Goal: Information Seeking & Learning: Learn about a topic

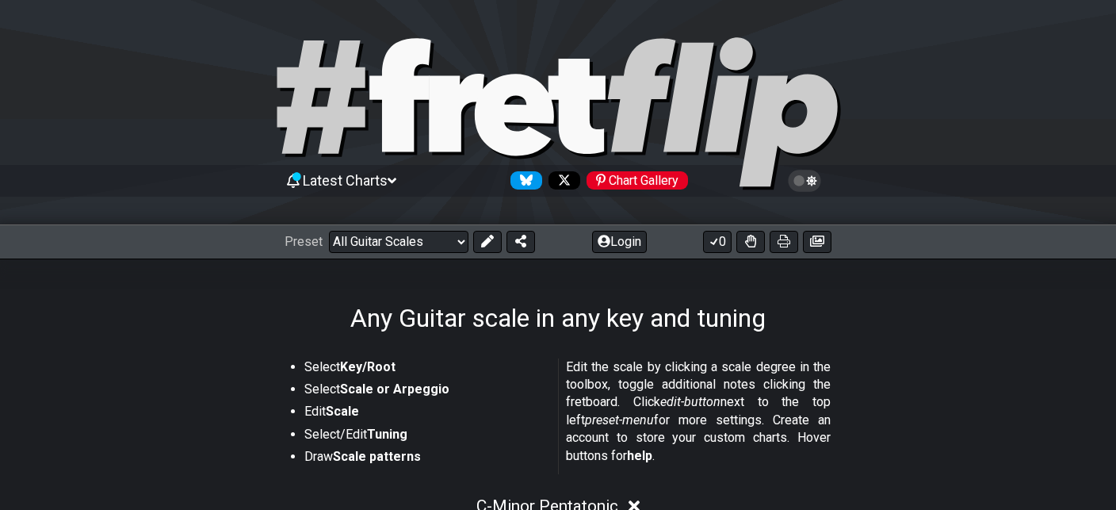
drag, startPoint x: 292, startPoint y: 101, endPoint x: 921, endPoint y: 101, distance: 629.5
click at [921, 101] on div at bounding box center [558, 116] width 1116 height 162
select select "/welcome"
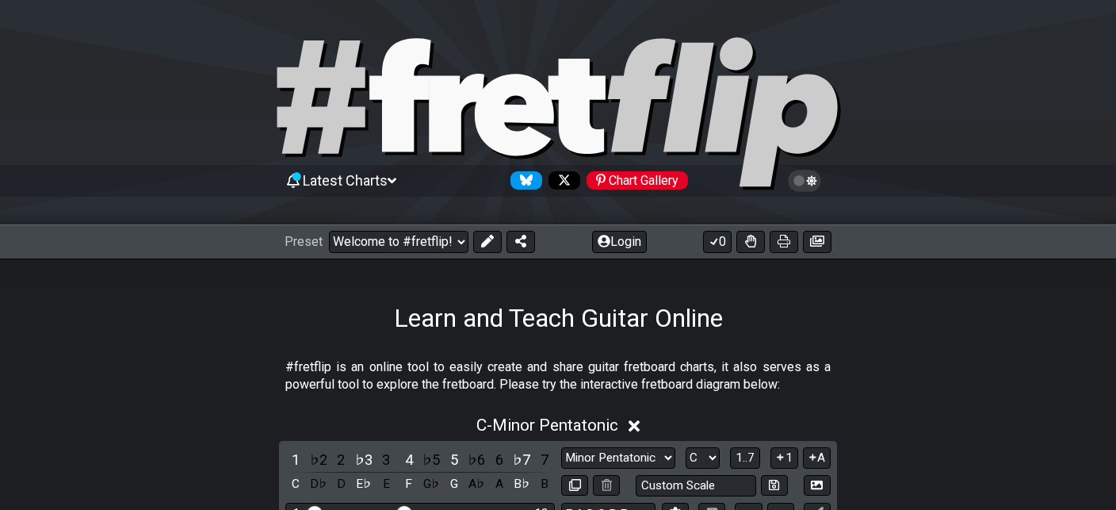
drag, startPoint x: 602, startPoint y: 100, endPoint x: 997, endPoint y: 59, distance: 397.8
click at [1001, 55] on div at bounding box center [558, 116] width 1116 height 162
drag, startPoint x: 427, startPoint y: 104, endPoint x: 848, endPoint y: 104, distance: 421.0
click at [848, 104] on div at bounding box center [558, 116] width 1116 height 162
click at [514, 66] on icon at bounding box center [558, 114] width 571 height 159
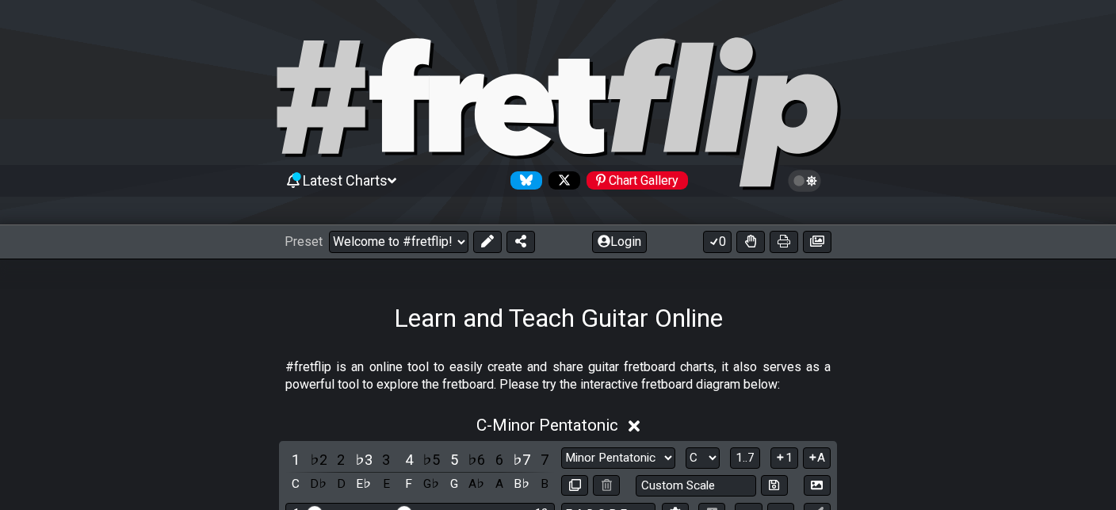
click at [545, 114] on icon at bounding box center [514, 115] width 79 height 82
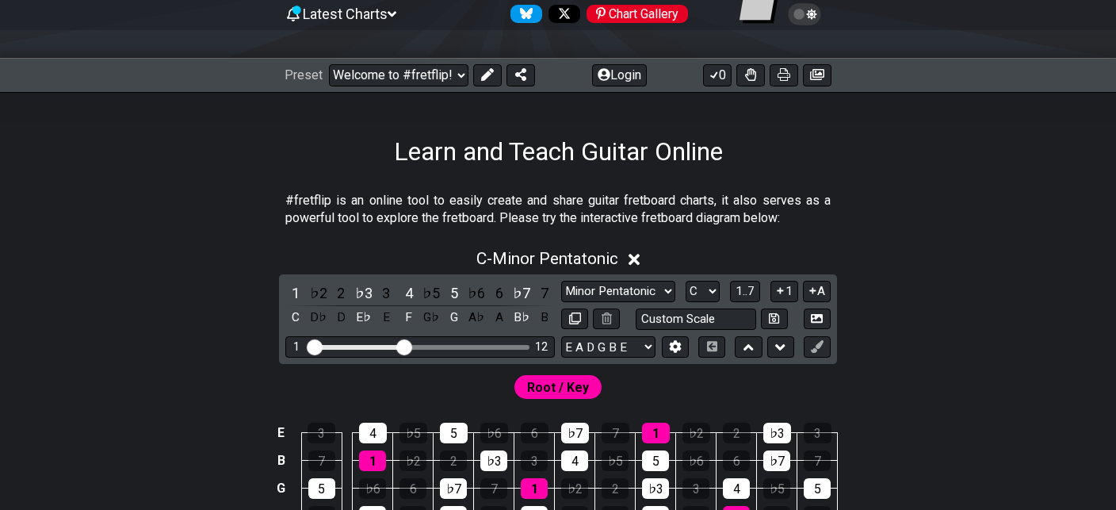
scroll to position [167, 0]
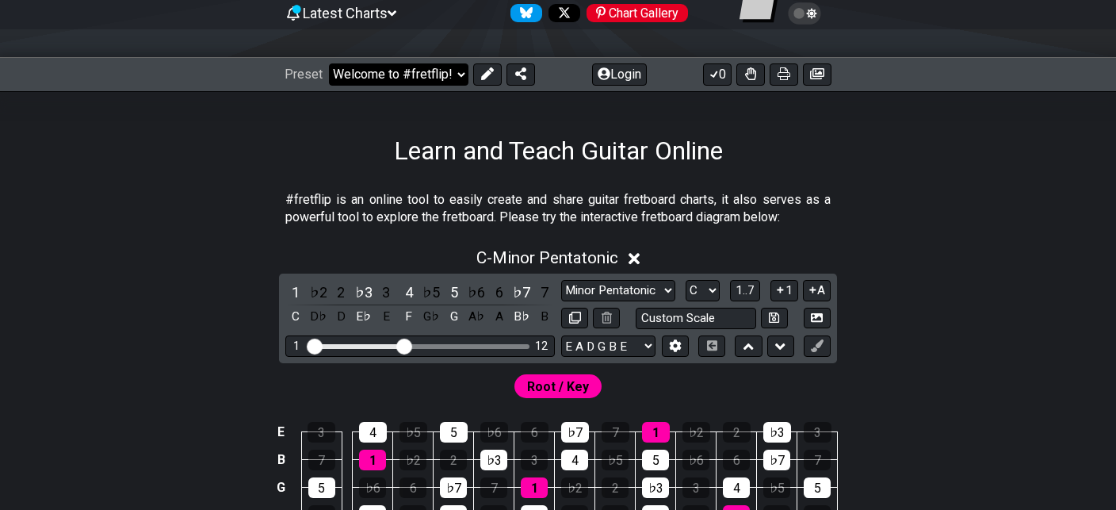
click at [329, 63] on select "Welcome to #fretflip! Initial Preset Custom Preset Minor Pentatonic Major Penta…" at bounding box center [399, 74] width 140 height 22
click at [422, 71] on select "Welcome to #fretflip! Initial Preset Custom Preset Minor Pentatonic Major Penta…" at bounding box center [399, 74] width 140 height 22
drag, startPoint x: 532, startPoint y: 189, endPoint x: 584, endPoint y: 200, distance: 53.3
click at [599, 191] on p "#fretflip is an online tool to easily create and share guitar fretboard charts,…" at bounding box center [557, 209] width 545 height 36
drag, startPoint x: 581, startPoint y: 201, endPoint x: 671, endPoint y: 200, distance: 89.6
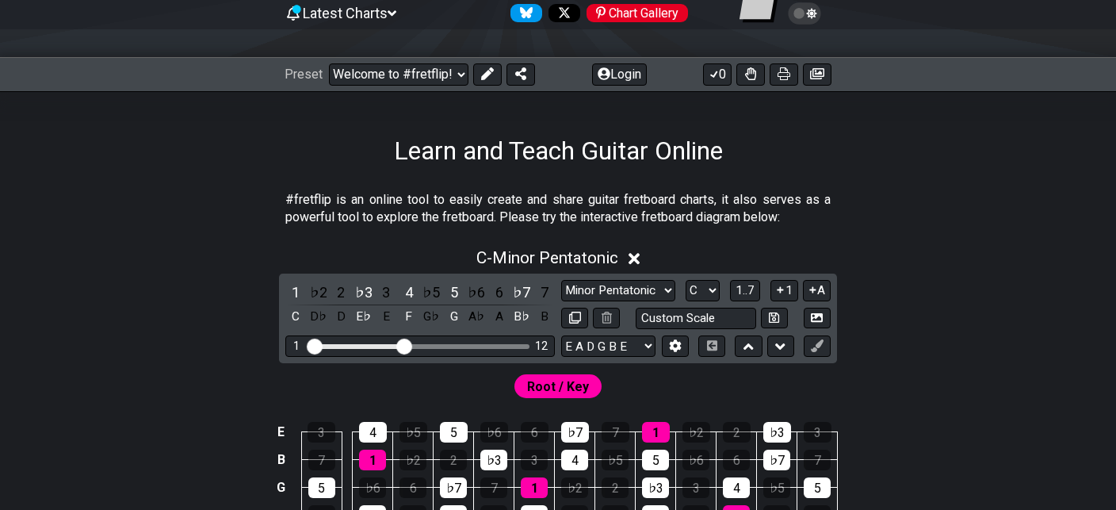
click at [667, 200] on p "#fretflip is an online tool to easily create and share guitar fretboard charts,…" at bounding box center [557, 209] width 545 height 36
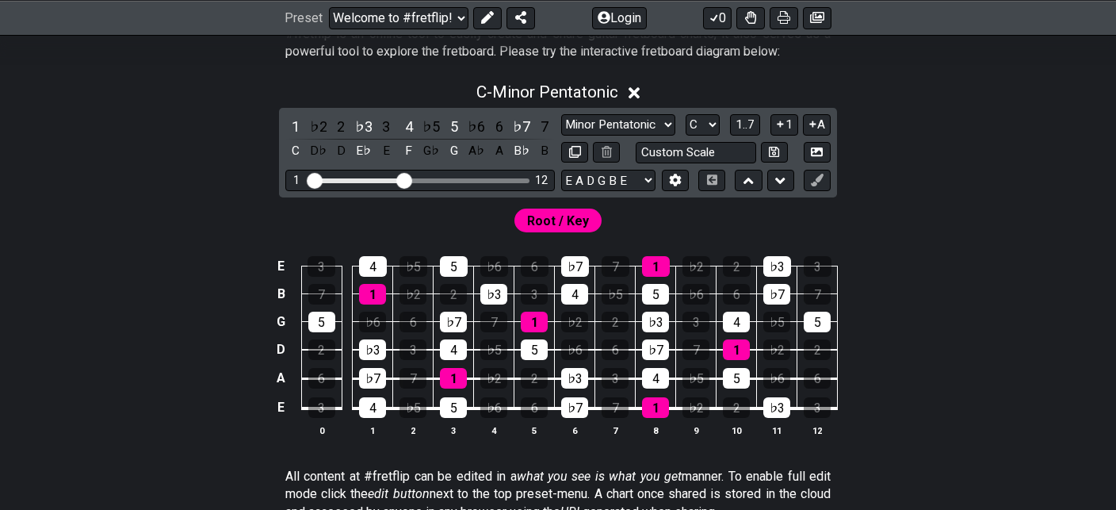
scroll to position [335, 0]
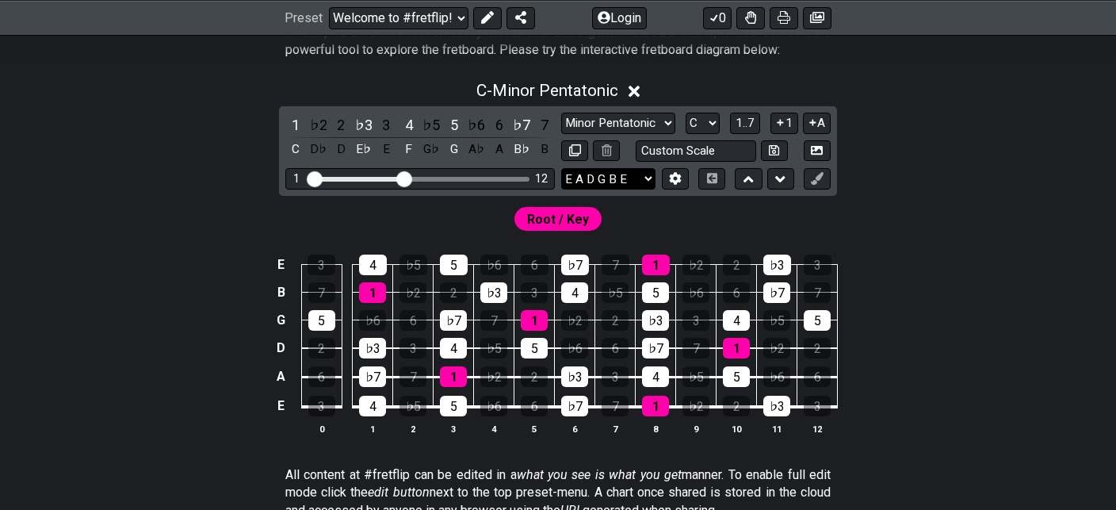
click at [561, 168] on select "E A D G B E E A D G B E E A D G B E B E A D F♯ B A D G C E A D A D G B E E♭ A♭ …" at bounding box center [608, 178] width 94 height 21
select select "E A D G B E"
click option "E A D G B E" at bounding box center [0, 0] width 0 height 0
click at [653, 205] on div "Root / Key" at bounding box center [558, 215] width 1116 height 38
click at [695, 140] on input "text" at bounding box center [696, 150] width 121 height 21
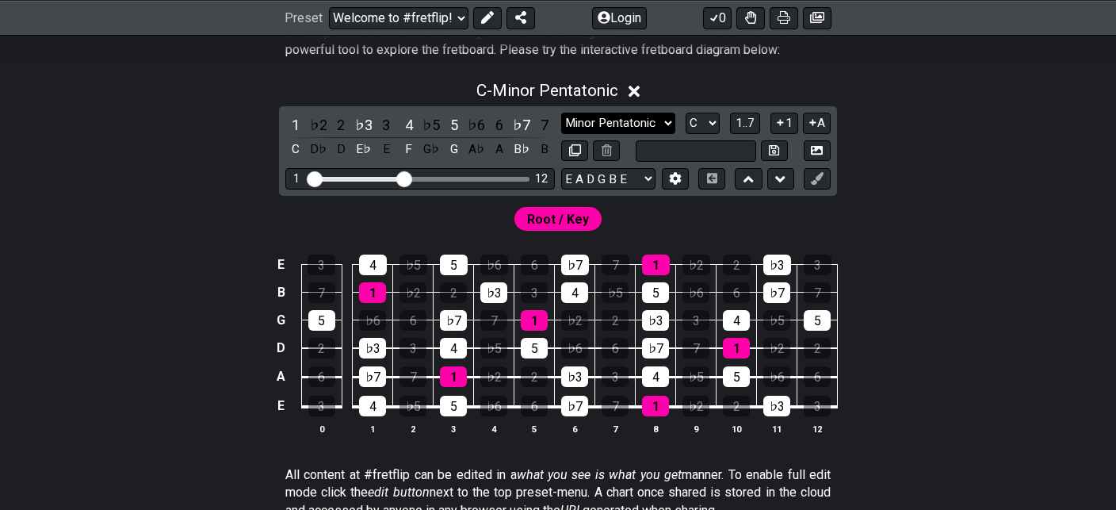
type input "Custom Scale"
click at [561, 113] on select "Minor Pentatonic Click to edit Minor Pentatonic Major Pentatonic Minor Blues Ma…" at bounding box center [618, 123] width 114 height 21
click option "Click to edit" at bounding box center [0, 0] width 0 height 0
click at [561, 113] on select "Minor Pentatonic Click to edit Minor Pentatonic Major Pentatonic Minor Blues Ma…" at bounding box center [618, 123] width 114 height 21
select select "Minor Pentatonic"
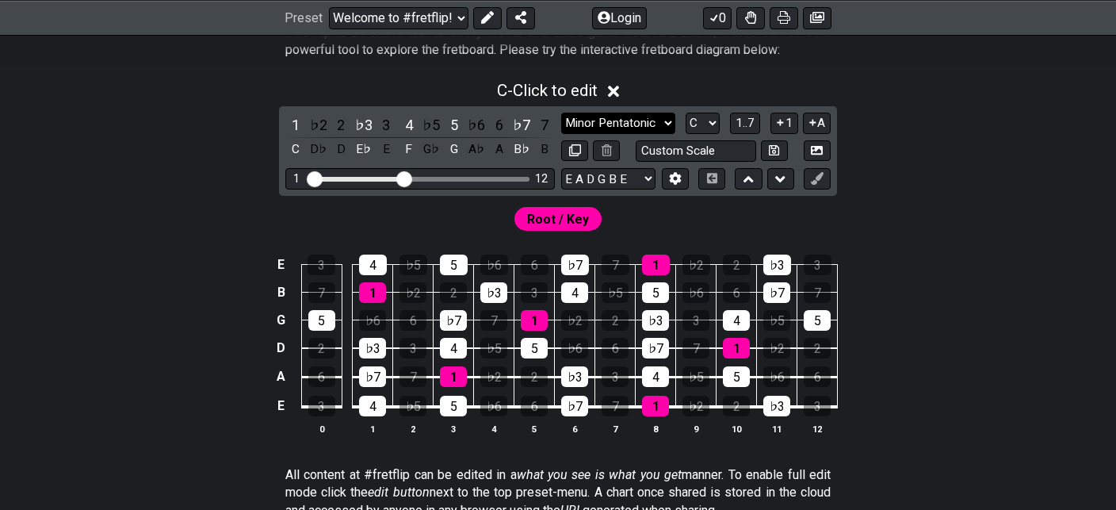
click option "Minor Pentatonic" at bounding box center [0, 0] width 0 height 0
click at [508, 94] on span "C - Minor Pentatonic" at bounding box center [547, 90] width 142 height 19
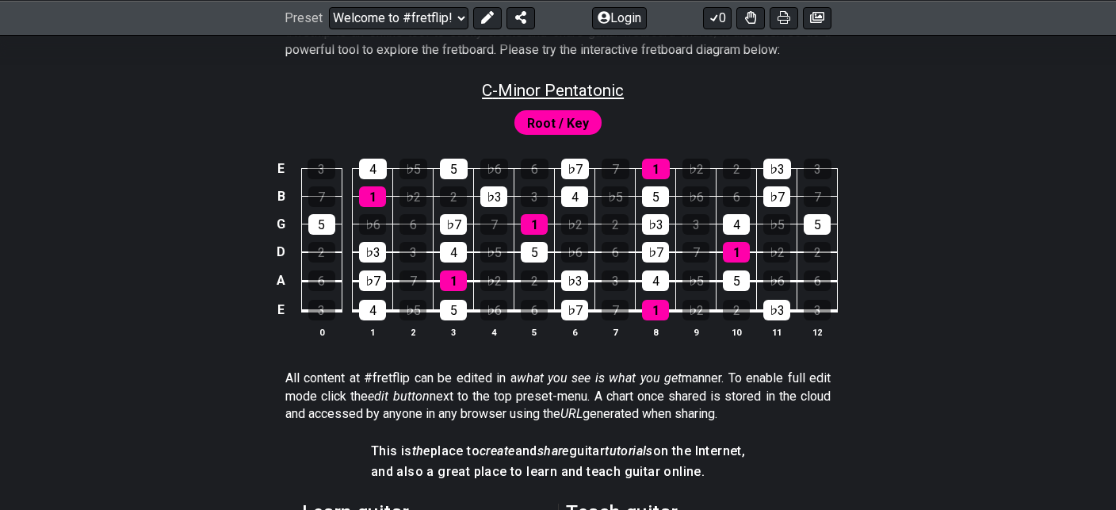
click at [509, 94] on span "C - Minor Pentatonic" at bounding box center [553, 90] width 142 height 19
select select "C"
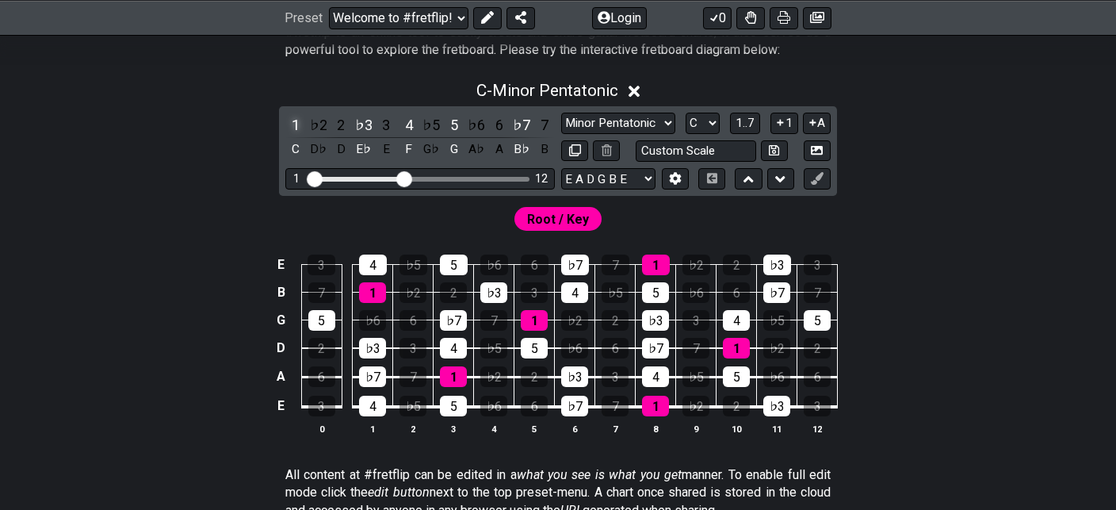
click at [301, 124] on div "1" at bounding box center [295, 124] width 21 height 21
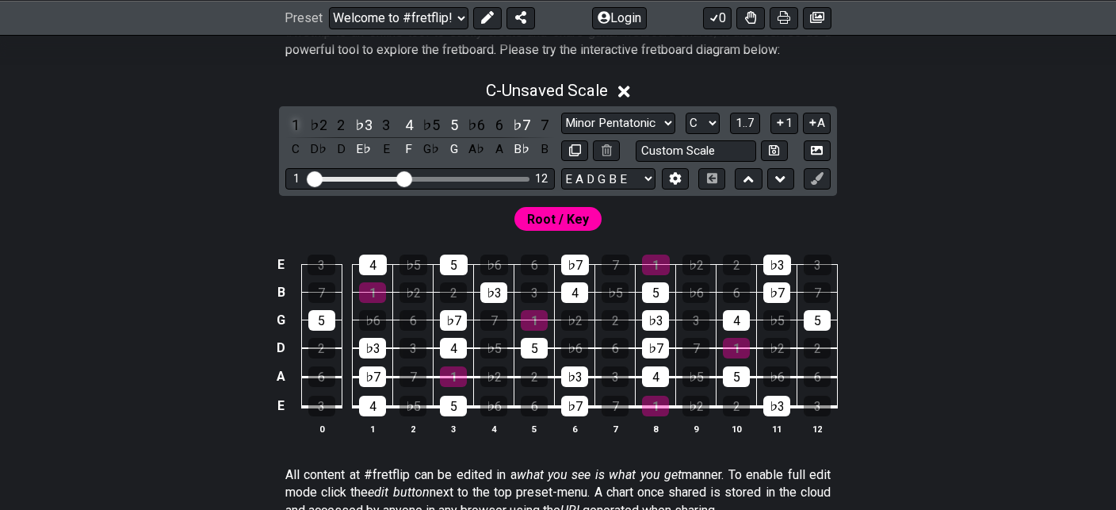
click at [301, 124] on div "1" at bounding box center [295, 124] width 21 height 21
click at [300, 143] on div "C" at bounding box center [295, 149] width 21 height 21
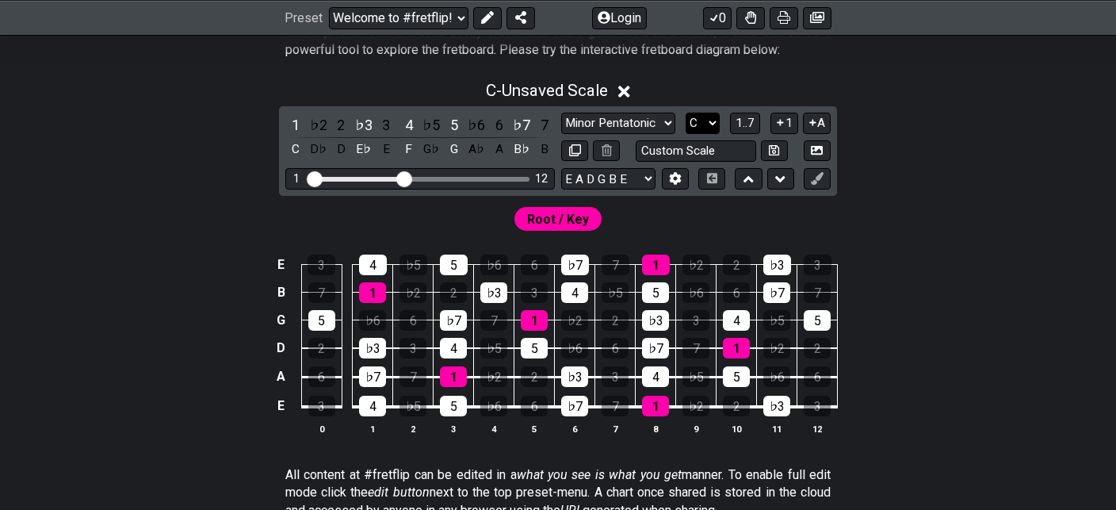
click at [686, 113] on select "A♭ A A♯ B♭ B C C♯ D♭ D D♯ E♭ E F F♯ G♭ G G♯" at bounding box center [703, 123] width 34 height 21
click option "C" at bounding box center [0, 0] width 0 height 0
click at [369, 285] on div "1" at bounding box center [372, 292] width 27 height 21
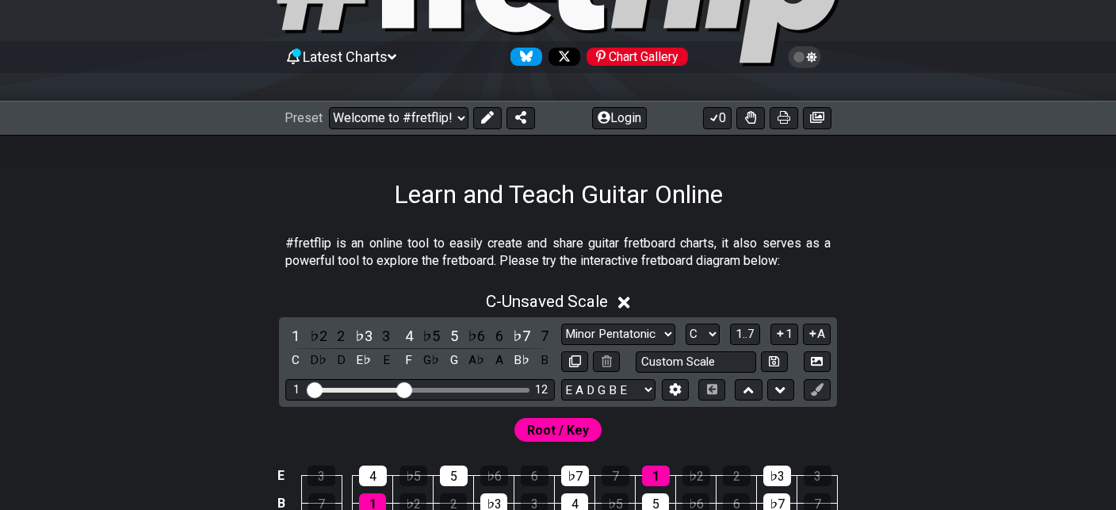
scroll to position [83, 0]
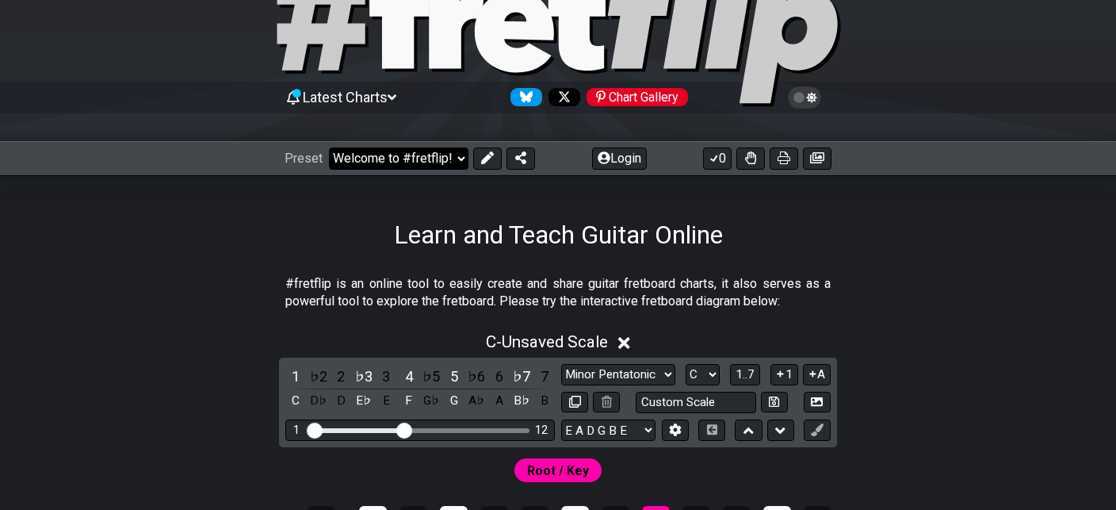
click at [329, 147] on select "Welcome to #fretflip! Initial Preset Custom Preset Minor Pentatonic Major Penta…" at bounding box center [399, 158] width 140 height 22
click at [191, 300] on section "#fretflip is an online tool to easily create and share guitar fretboard charts,…" at bounding box center [558, 296] width 1116 height 55
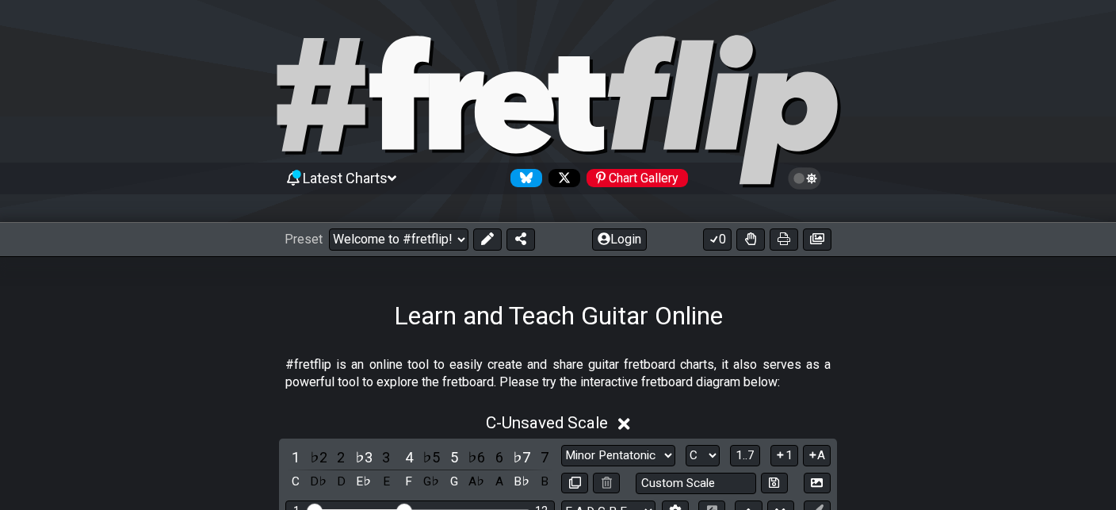
scroll to position [2, 0]
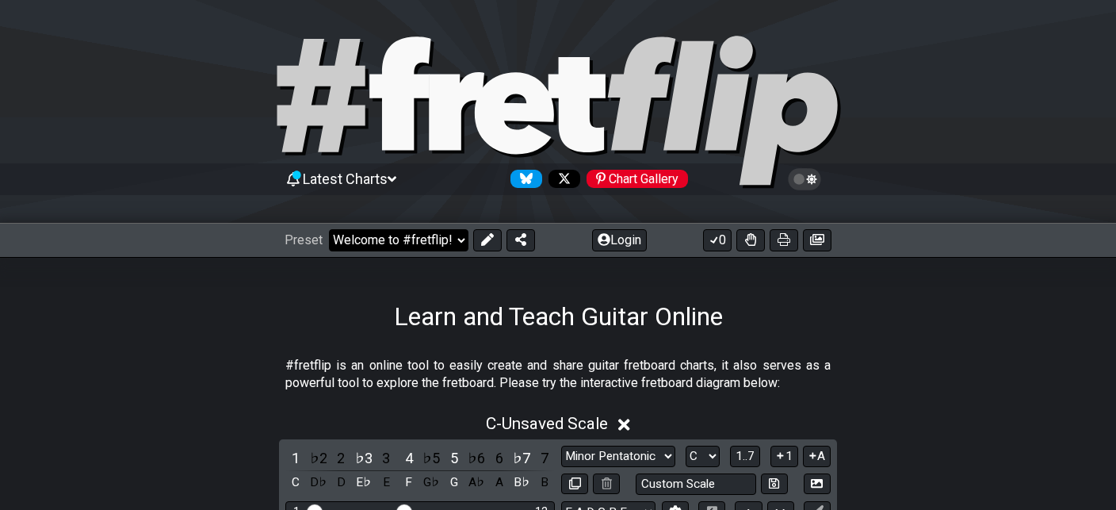
click at [329, 229] on select "Welcome to #fretflip! Initial Preset Custom Preset Minor Pentatonic Major Penta…" at bounding box center [399, 240] width 140 height 22
click option "Where do I start?" at bounding box center [0, 0] width 0 height 0
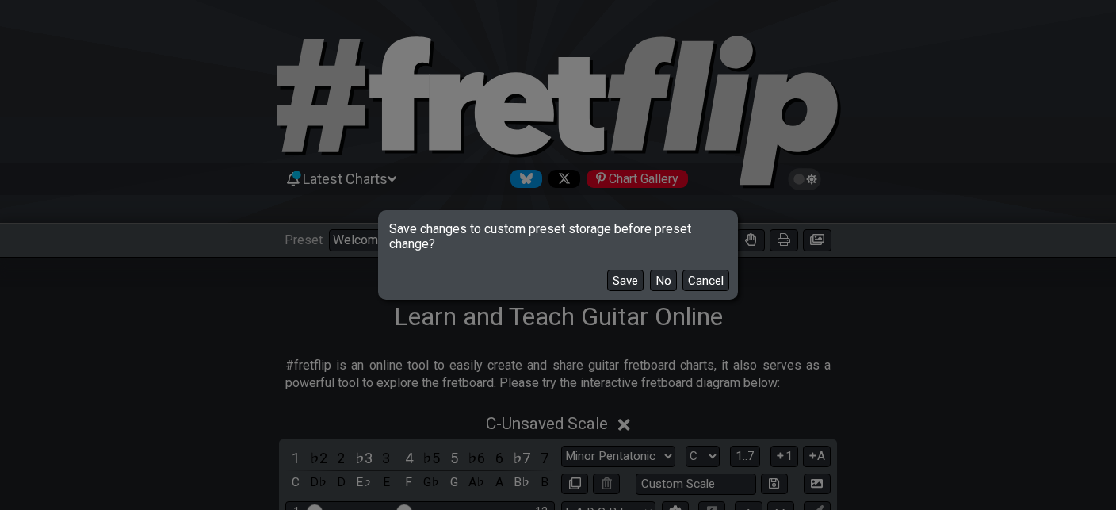
click at [652, 282] on div "Save No Cancel" at bounding box center [558, 274] width 355 height 46
click at [665, 282] on button "No" at bounding box center [663, 280] width 27 height 21
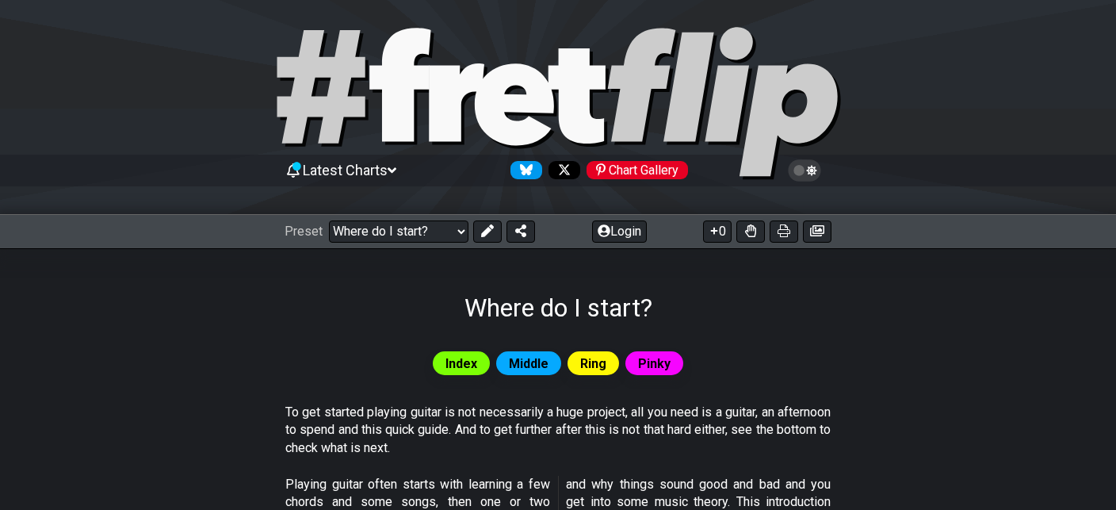
scroll to position [2, 0]
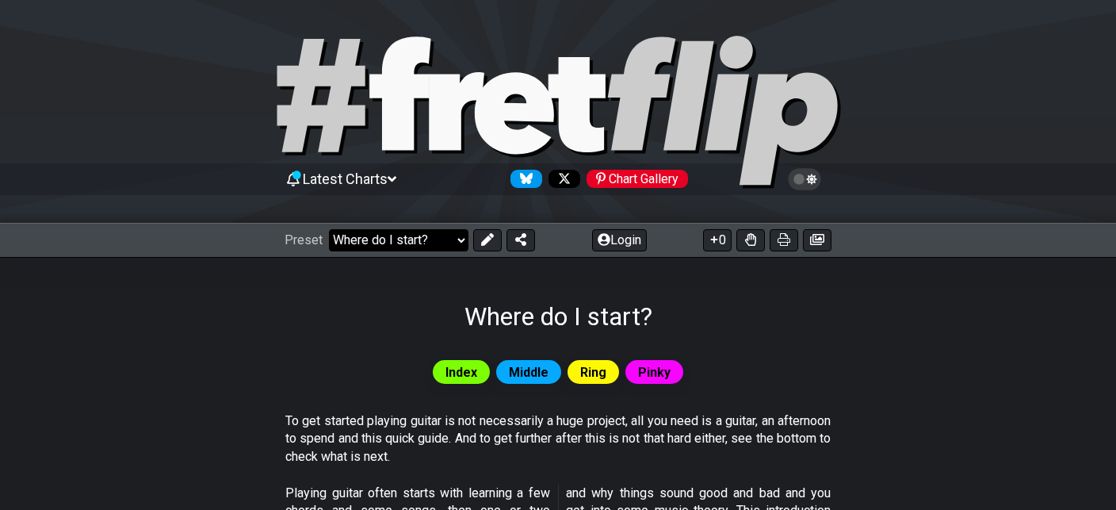
click at [329, 229] on select "Welcome to #fretflip! Initial Preset Custom Preset Minor Pentatonic Major Penta…" at bounding box center [399, 240] width 140 height 22
click option "Welcome to #fretflip!" at bounding box center [0, 0] width 0 height 0
select select "/welcome"
select select "C"
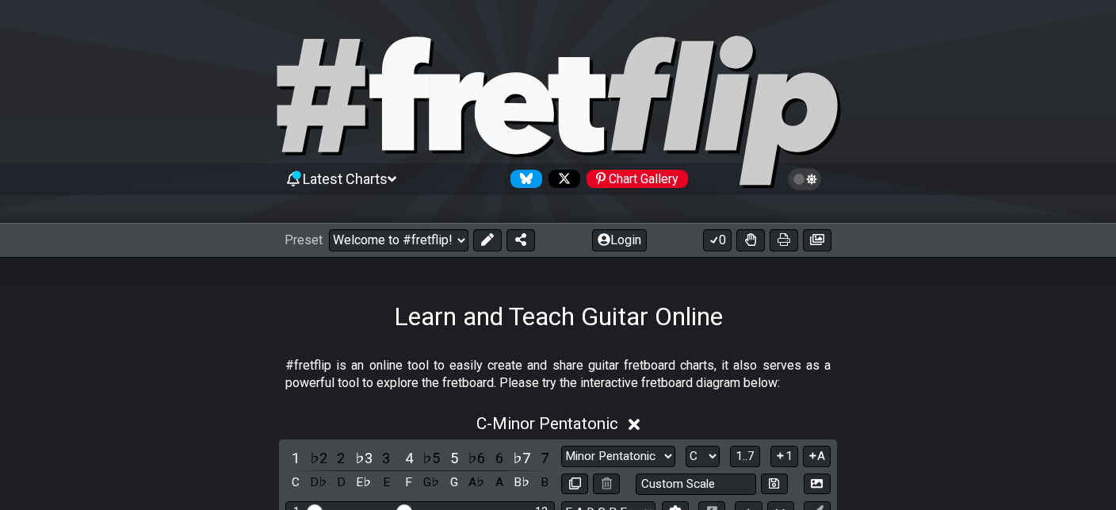
scroll to position [253, 0]
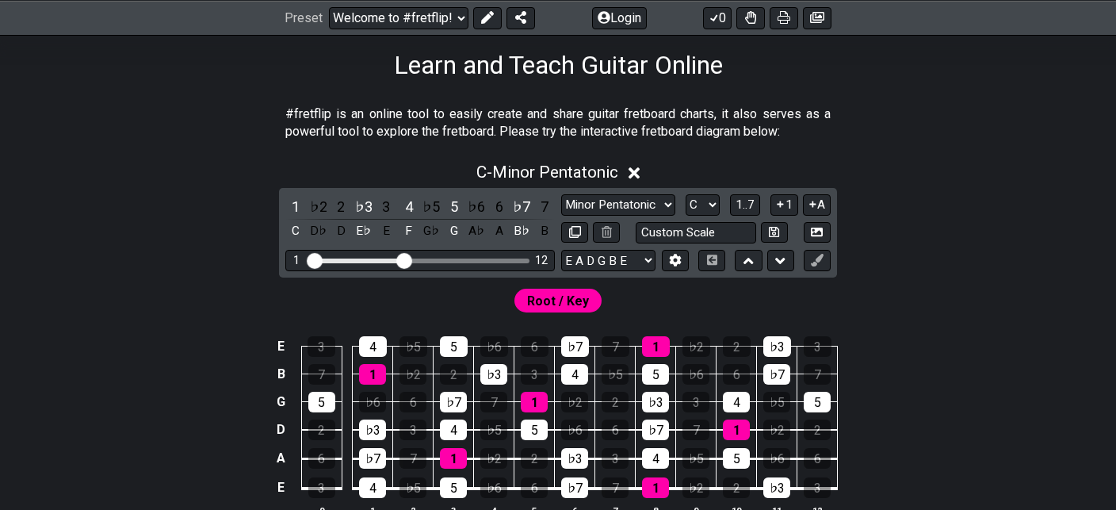
click at [636, 171] on icon at bounding box center [635, 173] width 12 height 12
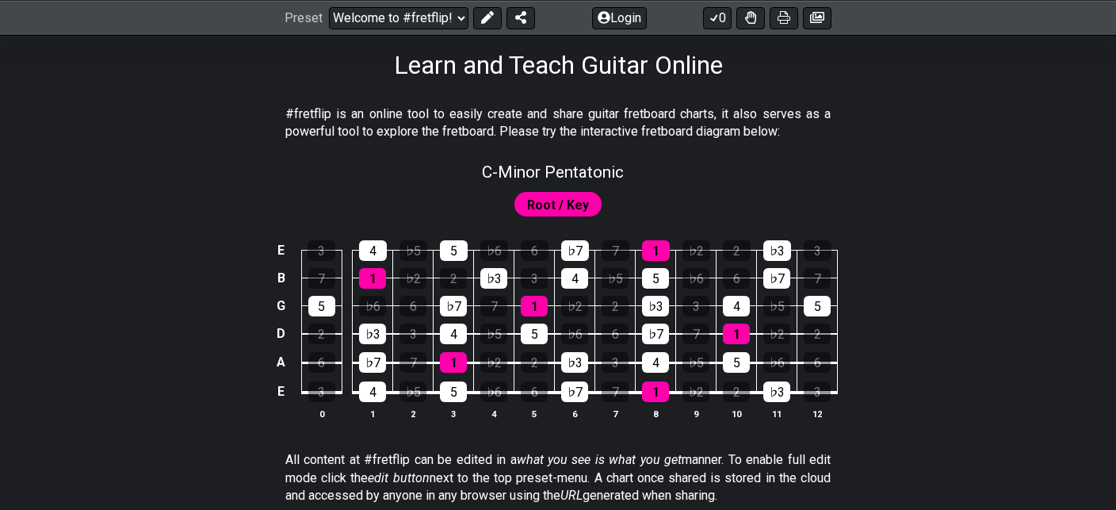
click at [323, 226] on td "3" at bounding box center [321, 237] width 40 height 28
click at [283, 276] on td "B" at bounding box center [281, 278] width 19 height 28
click at [283, 276] on td "x" at bounding box center [281, 278] width 19 height 28
click at [275, 281] on td "o" at bounding box center [281, 278] width 19 height 28
click at [277, 281] on td at bounding box center [281, 278] width 19 height 28
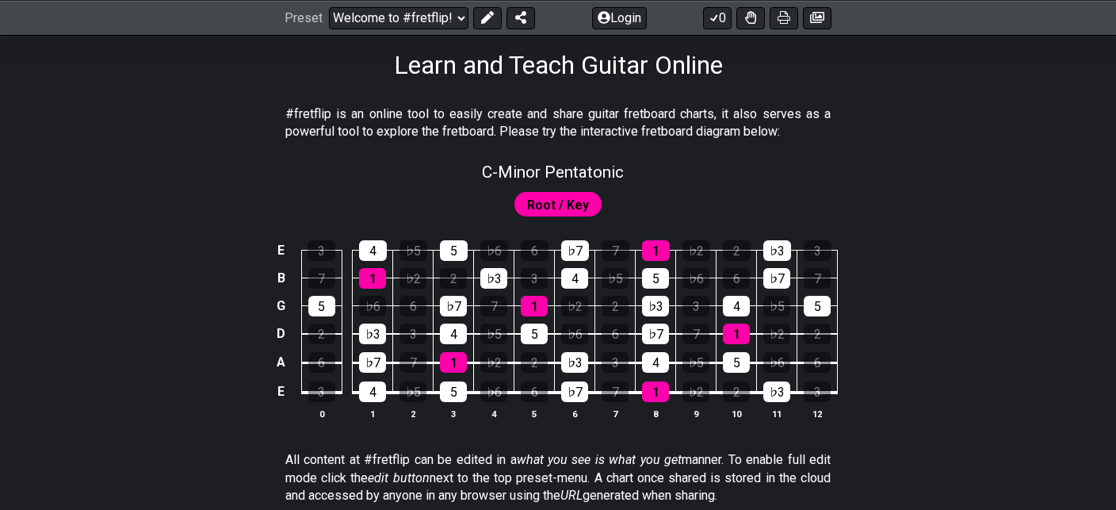
click at [557, 206] on span "Root / Key" at bounding box center [558, 204] width 62 height 23
click at [543, 179] on span "C - Minor Pentatonic" at bounding box center [553, 172] width 142 height 19
select select "C"
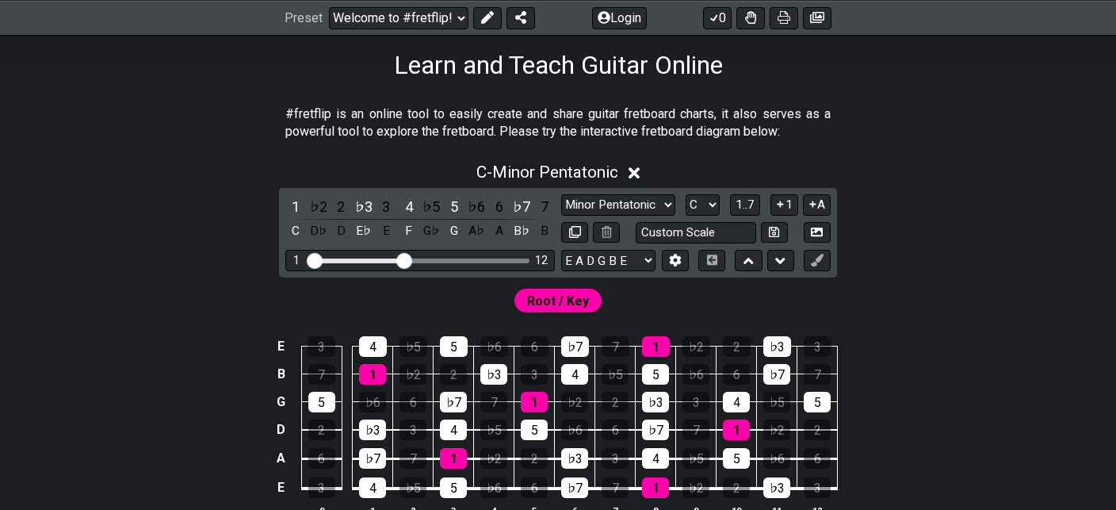
click at [641, 171] on icon at bounding box center [635, 173] width 12 height 17
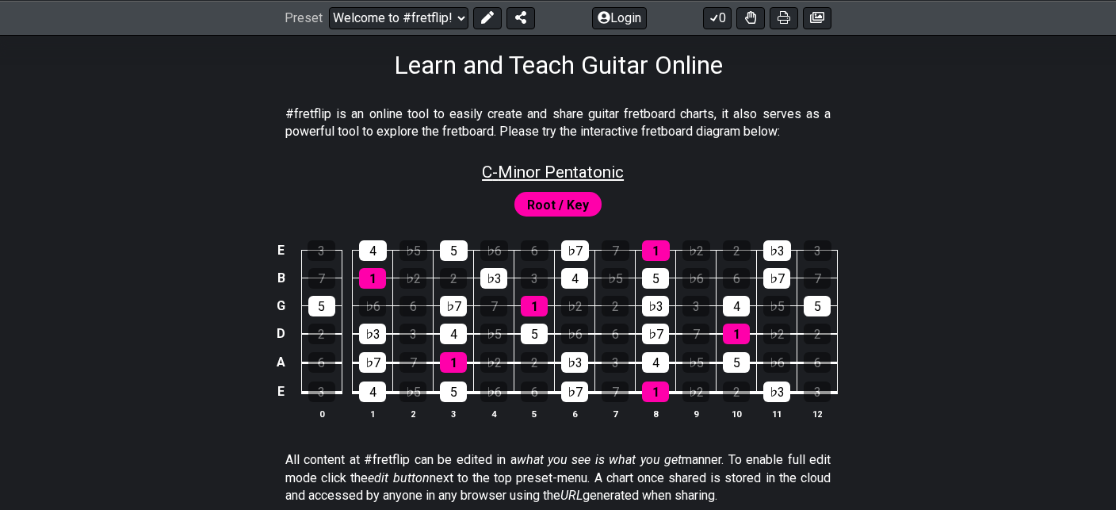
click at [620, 170] on span "C - Minor Pentatonic" at bounding box center [553, 172] width 142 height 19
select select "C"
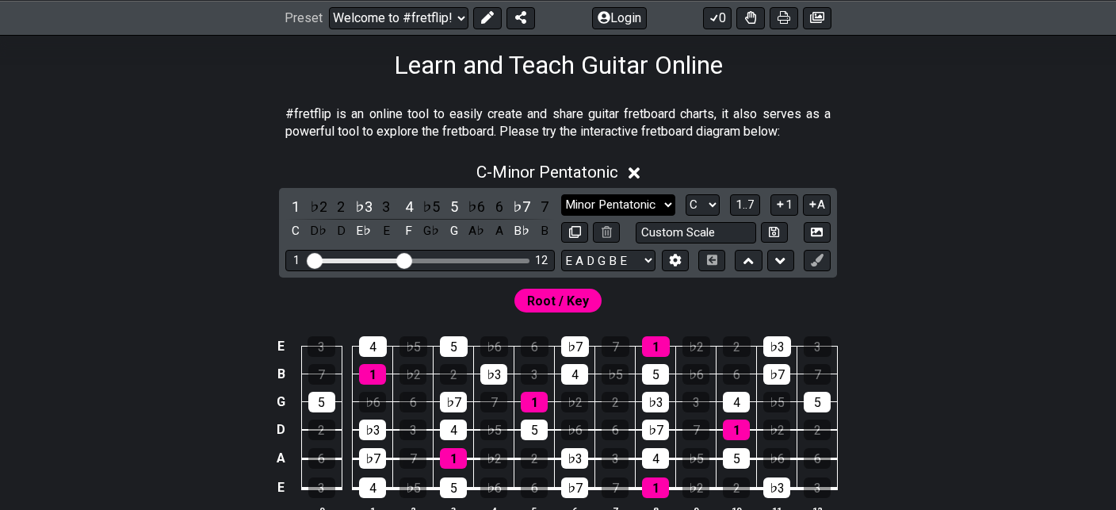
click at [561, 194] on select "Minor Pentatonic Click to edit Minor Pentatonic Major Pentatonic Minor Blues Ma…" at bounding box center [618, 204] width 114 height 21
select select "Major Pentatonic"
click option "Major Pentatonic" at bounding box center [0, 0] width 0 height 0
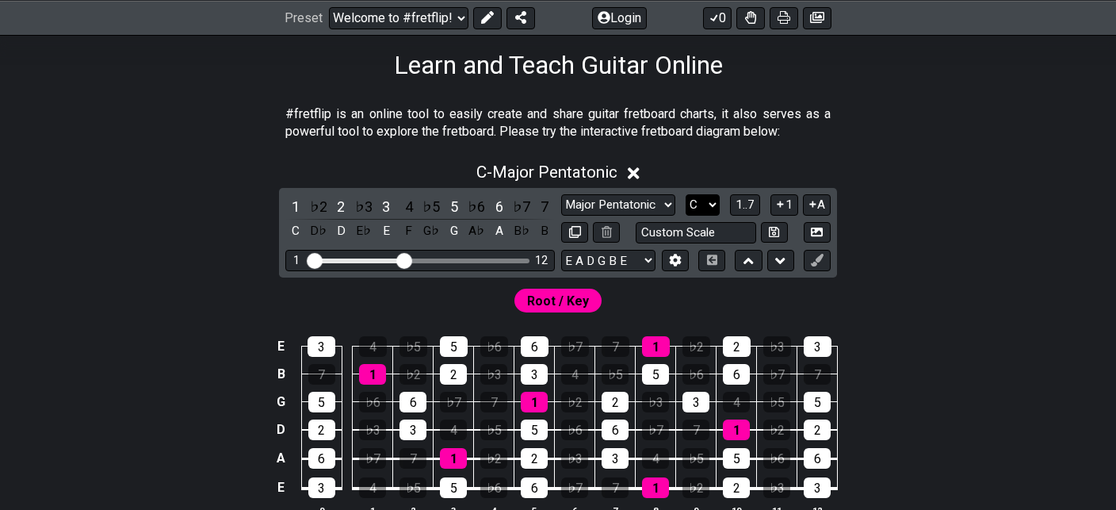
click at [686, 194] on select "A♭ A A♯ B♭ B C C♯ D♭ D D♯ E♭ E F F♯ G♭ G G♯" at bounding box center [703, 204] width 34 height 21
select select "A"
click option "A" at bounding box center [0, 0] width 0 height 0
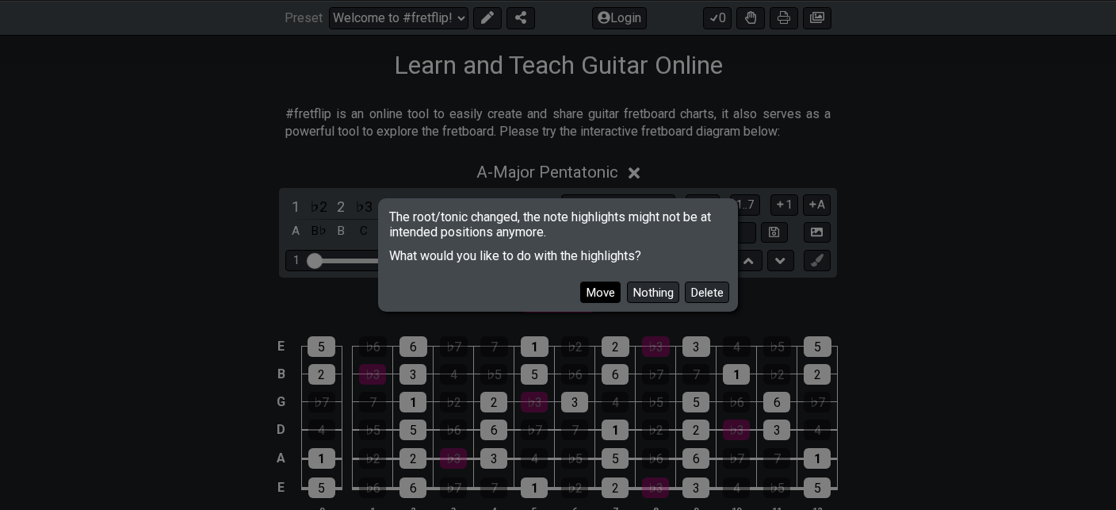
click at [614, 291] on button "Move" at bounding box center [600, 291] width 40 height 21
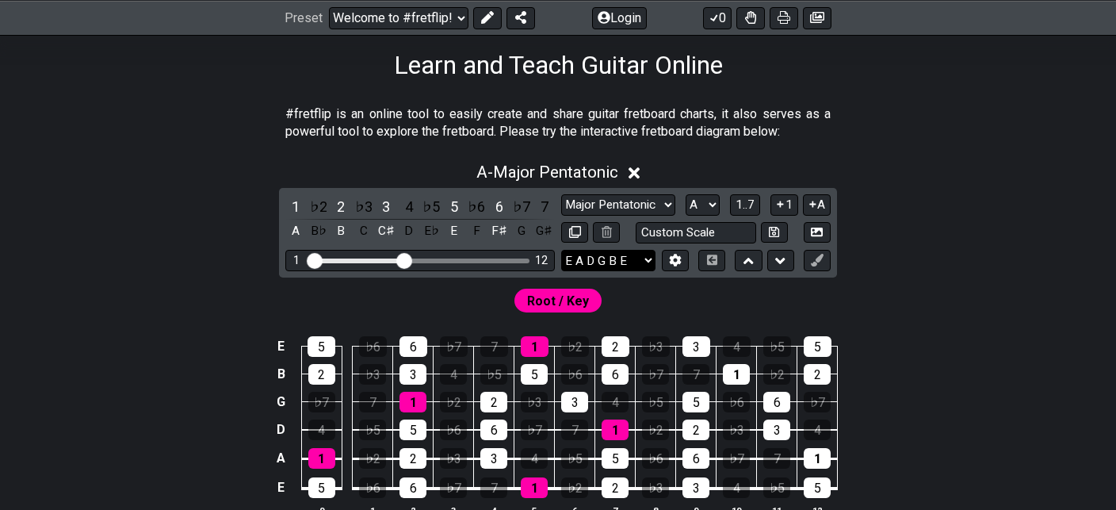
click at [561, 250] on select "E A D G B E E A D G B E E A D G B E B E A D F♯ B A D G C E A D A D G B E E♭ A♭ …" at bounding box center [608, 260] width 94 height 21
click at [270, 255] on div "A - Major Pentatonic 1 ♭2 2 ♭3 3 4 ♭5 5 ♭6 6 ♭7 7 A B♭ B C C♯ D E♭ E F F♯ G G♯ …" at bounding box center [558, 345] width 1116 height 385
drag, startPoint x: 312, startPoint y: 253, endPoint x: 335, endPoint y: 259, distance: 23.9
click at [335, 259] on input "Visible fret range" at bounding box center [420, 259] width 225 height 0
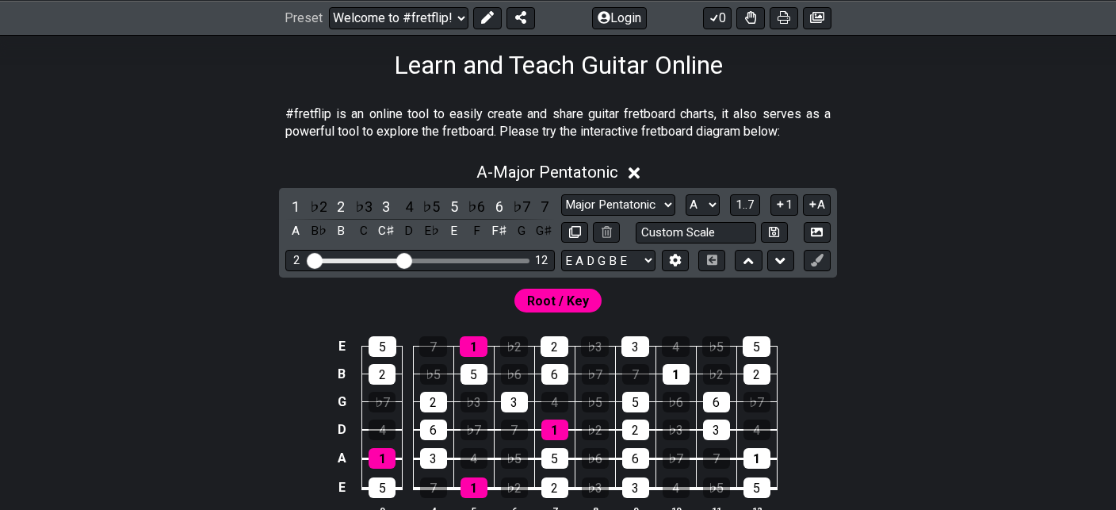
drag, startPoint x: 335, startPoint y: 259, endPoint x: 282, endPoint y: 254, distance: 53.4
click at [308, 259] on input "Visible fret range" at bounding box center [420, 259] width 225 height 0
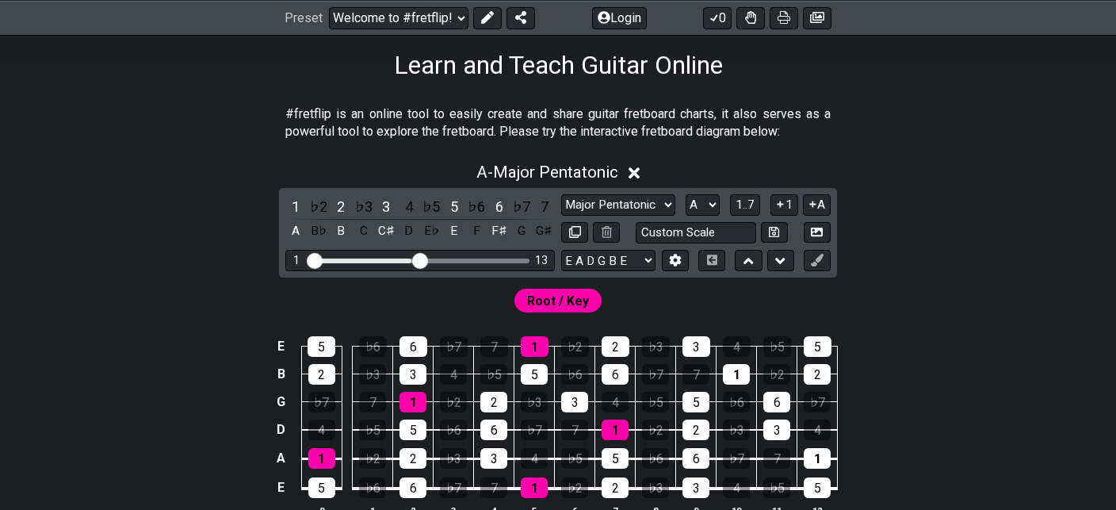
drag, startPoint x: 404, startPoint y: 254, endPoint x: 416, endPoint y: 256, distance: 12.1
click at [416, 259] on input "Visible fret range" at bounding box center [420, 259] width 225 height 0
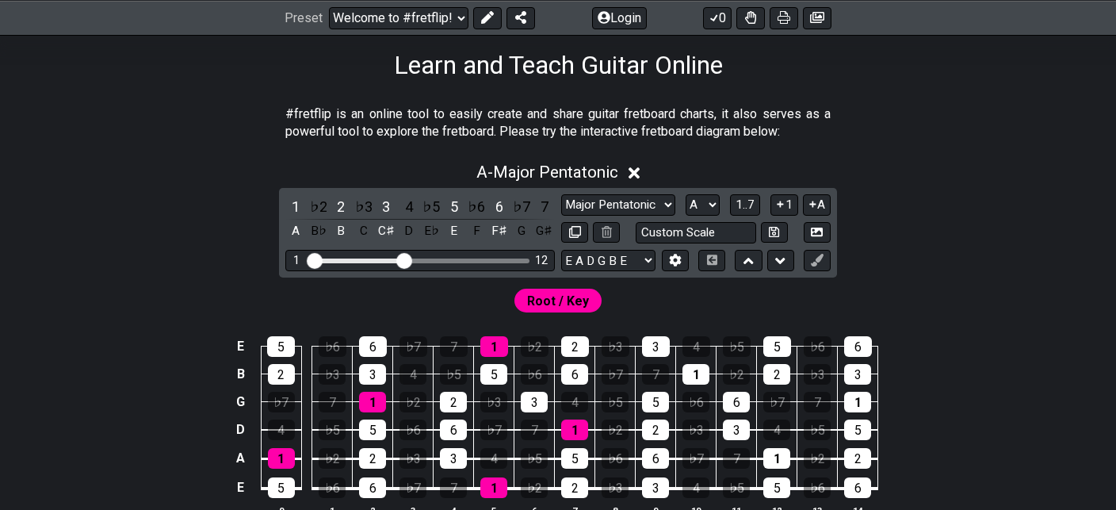
drag, startPoint x: 416, startPoint y: 256, endPoint x: 405, endPoint y: 257, distance: 11.1
click at [405, 259] on input "Visible fret range" at bounding box center [420, 259] width 225 height 0
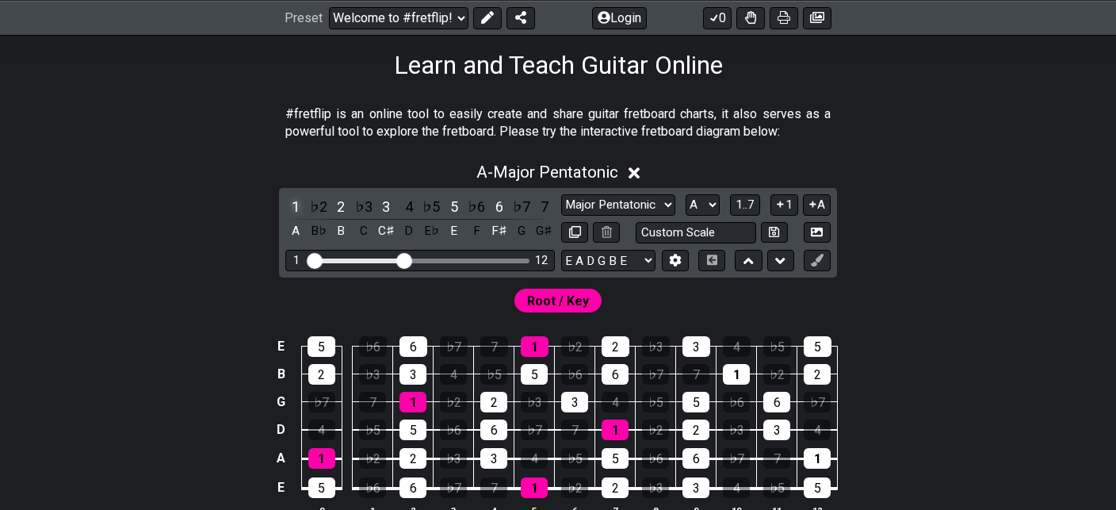
click at [301, 201] on div "1" at bounding box center [295, 206] width 21 height 21
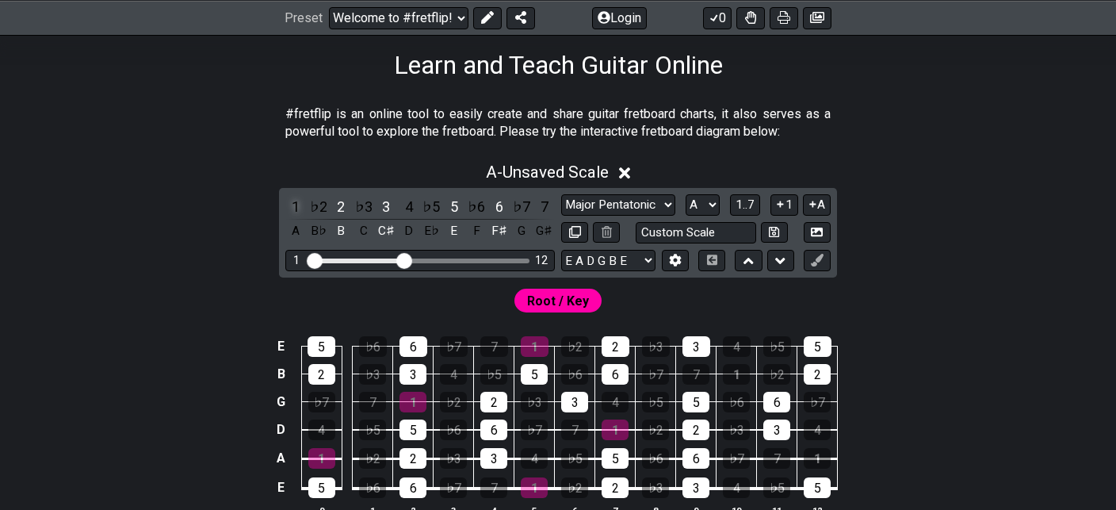
click at [301, 201] on div "1" at bounding box center [295, 206] width 21 height 21
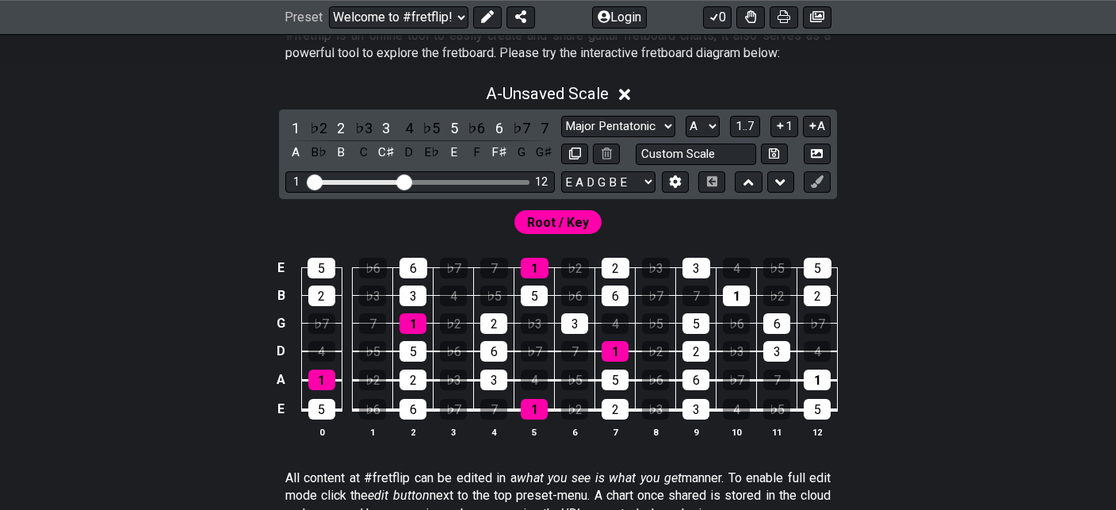
scroll to position [337, 0]
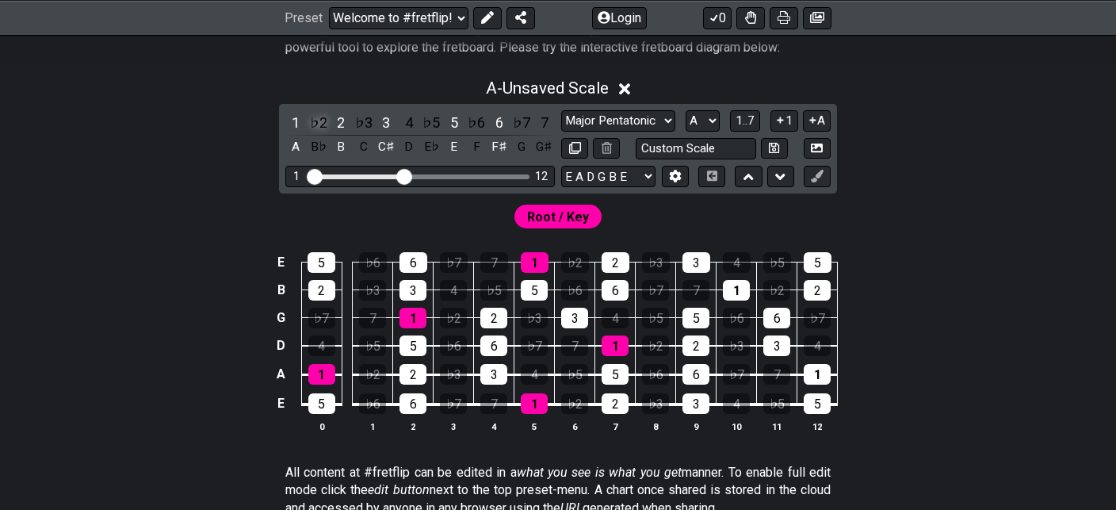
click at [323, 120] on div "♭2" at bounding box center [318, 122] width 21 height 21
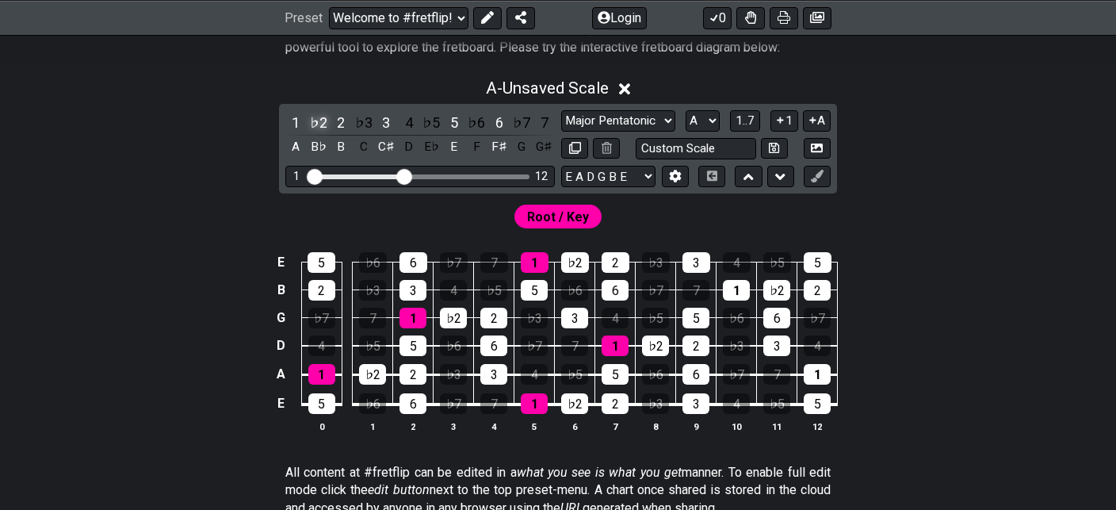
click at [323, 120] on div "♭2" at bounding box center [318, 122] width 21 height 21
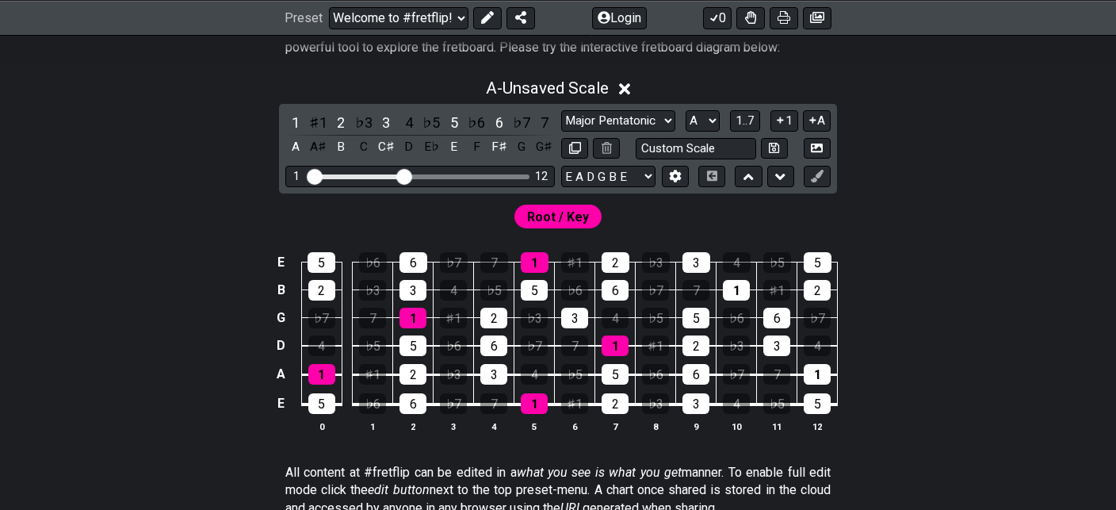
click at [323, 120] on div "♯1" at bounding box center [318, 122] width 21 height 21
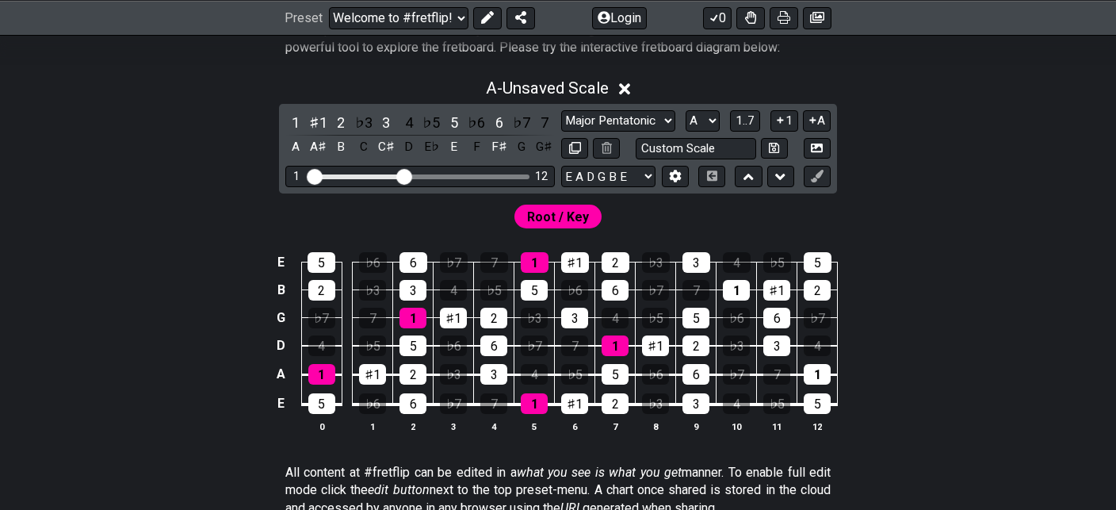
click at [323, 120] on div "♯1" at bounding box center [318, 122] width 21 height 21
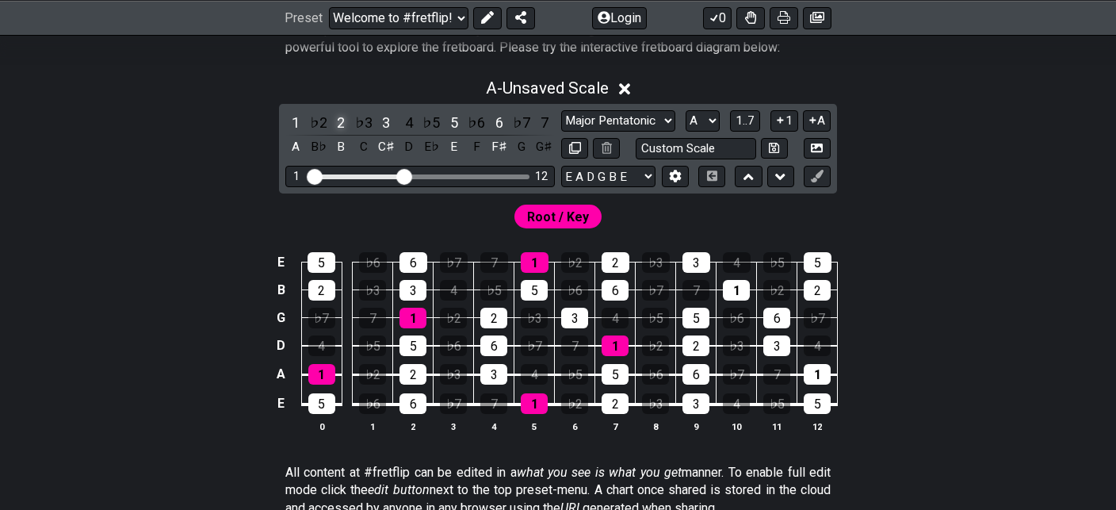
click at [341, 122] on div "2" at bounding box center [341, 122] width 21 height 21
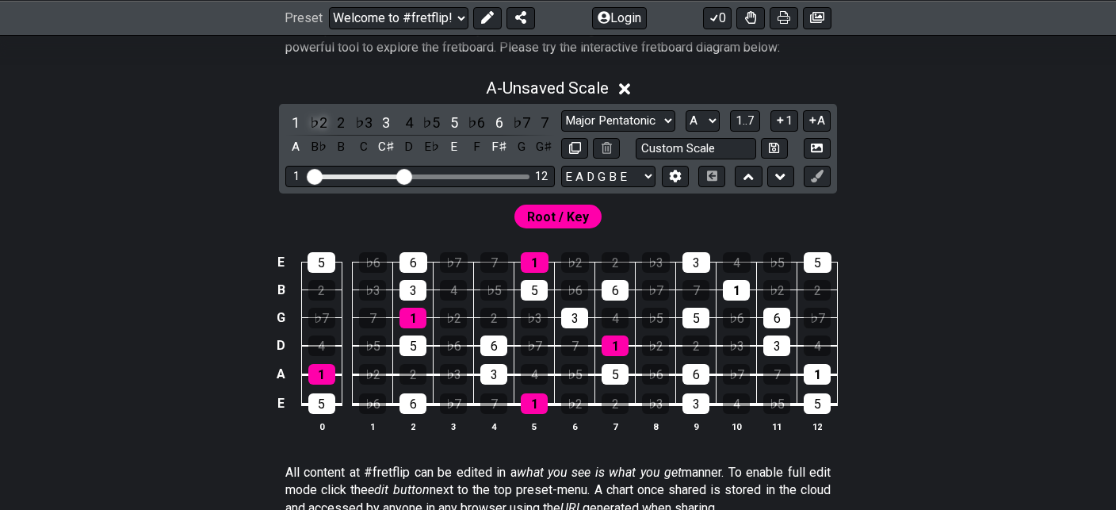
click at [317, 119] on div "♭2" at bounding box center [318, 122] width 21 height 21
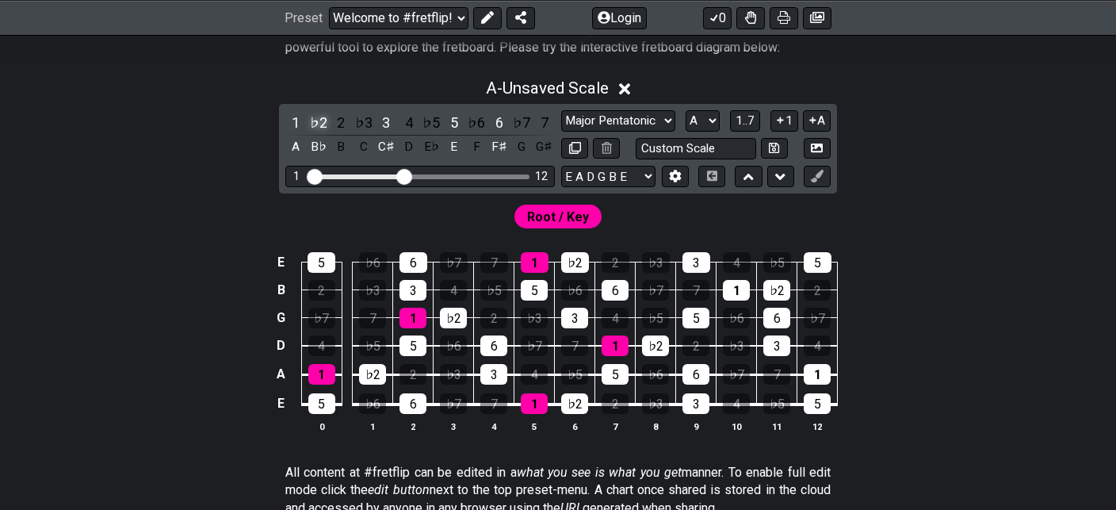
click at [317, 119] on div "♭2" at bounding box center [318, 122] width 21 height 21
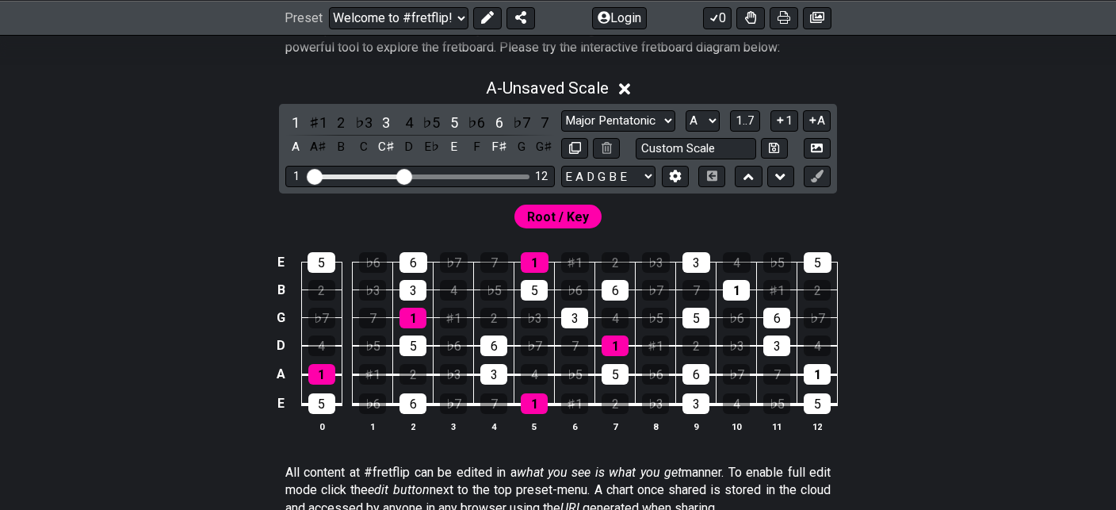
click at [317, 119] on div "♯1" at bounding box center [318, 122] width 21 height 21
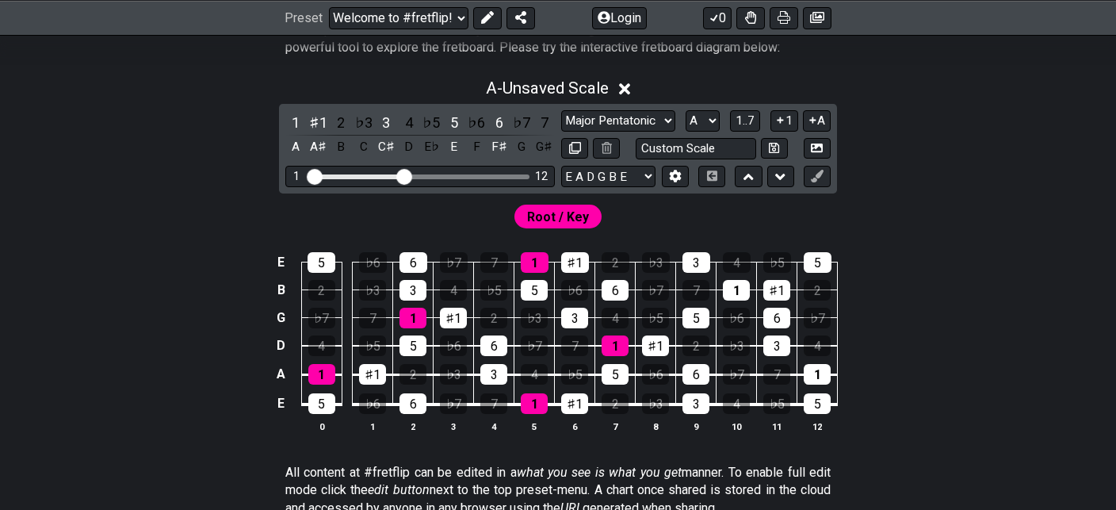
click at [317, 119] on div "♯1" at bounding box center [318, 122] width 21 height 21
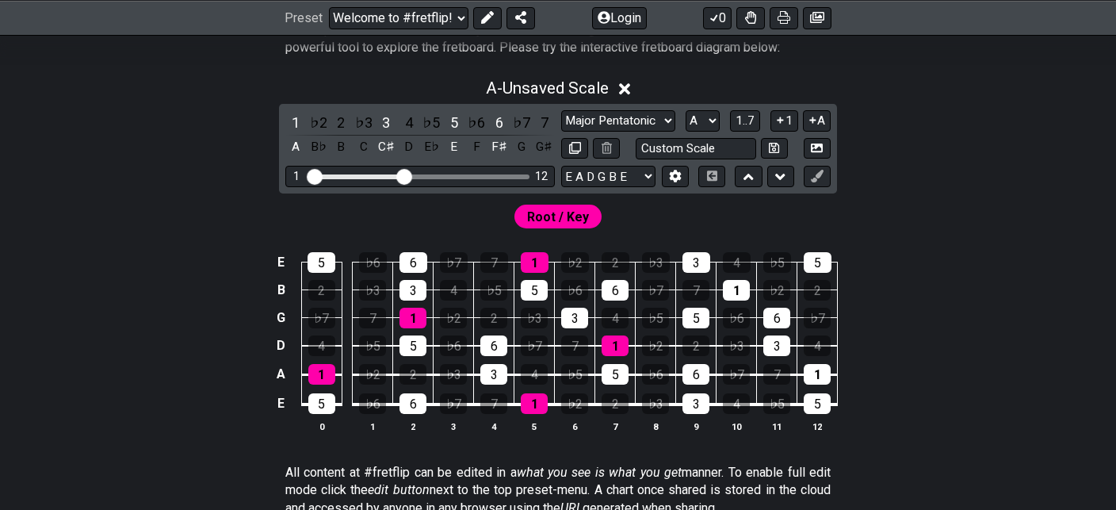
click at [317, 119] on div "♭2" at bounding box center [318, 122] width 21 height 21
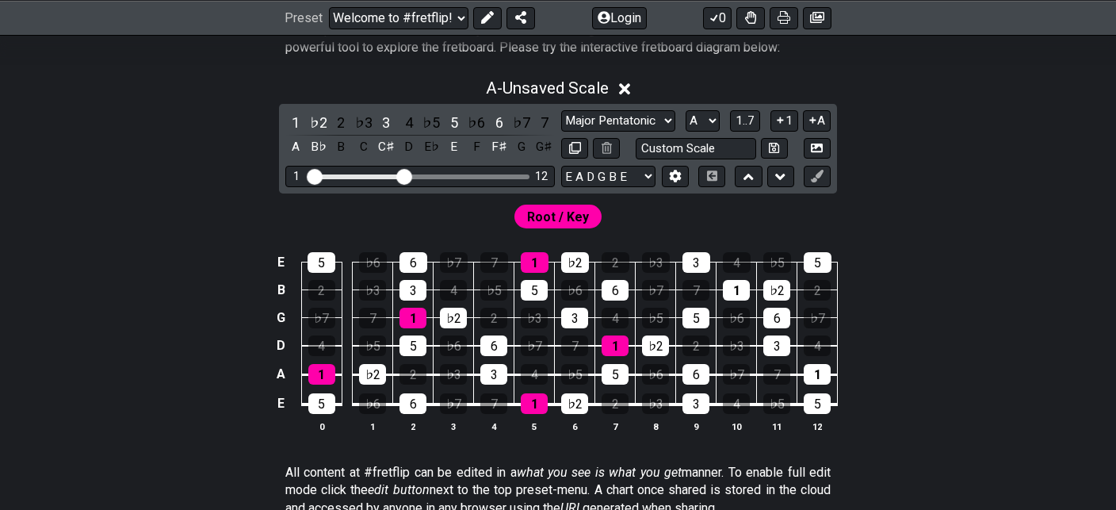
click at [317, 119] on div "♭2" at bounding box center [318, 122] width 21 height 21
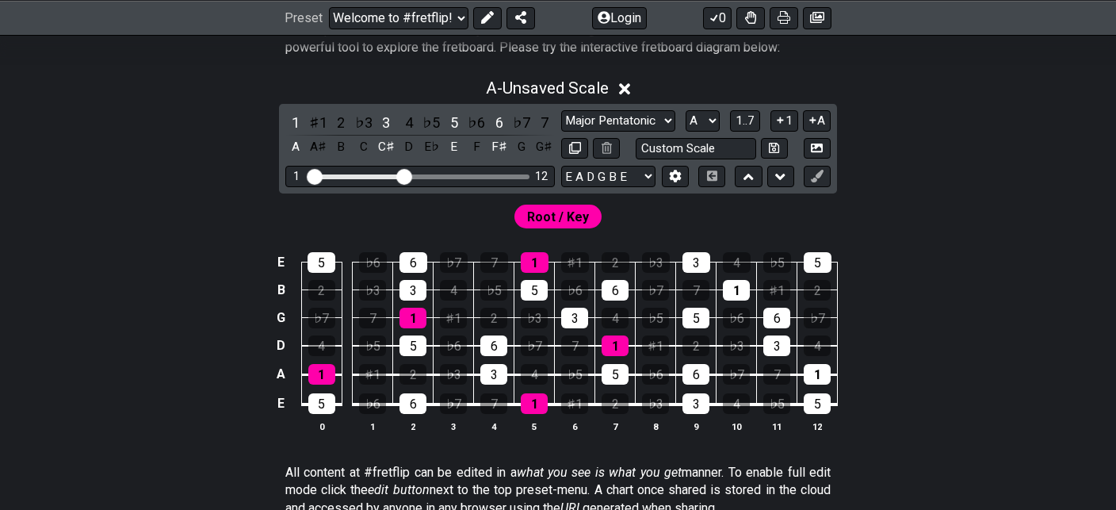
click at [317, 119] on div "♯1" at bounding box center [318, 122] width 21 height 21
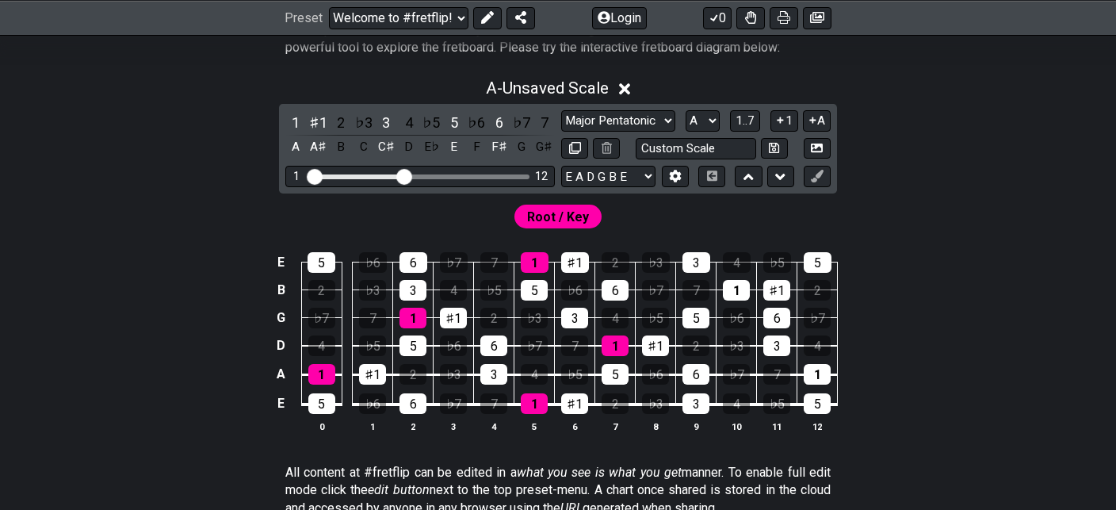
click at [317, 119] on div "♯1" at bounding box center [318, 122] width 21 height 21
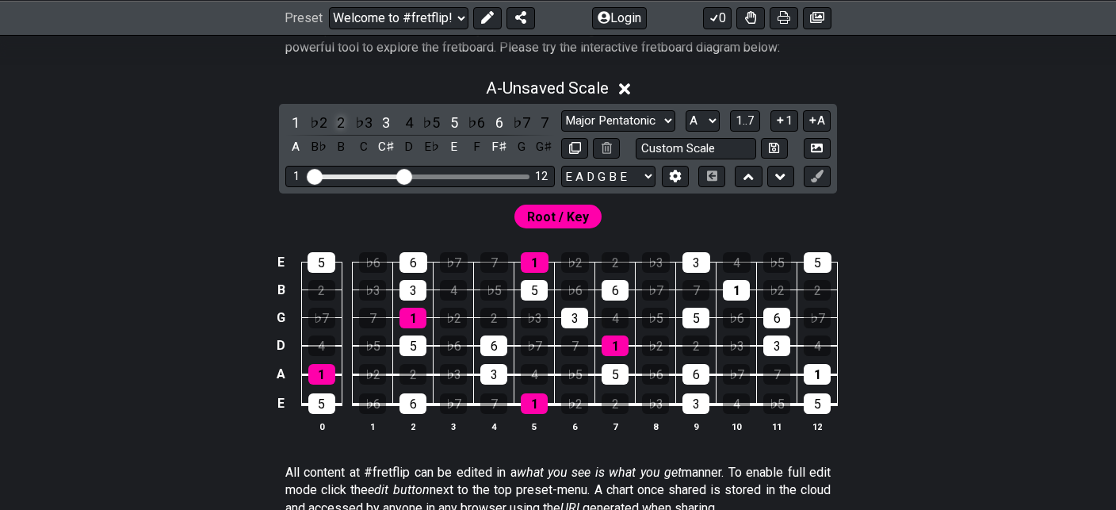
click at [341, 124] on div "2" at bounding box center [341, 122] width 21 height 21
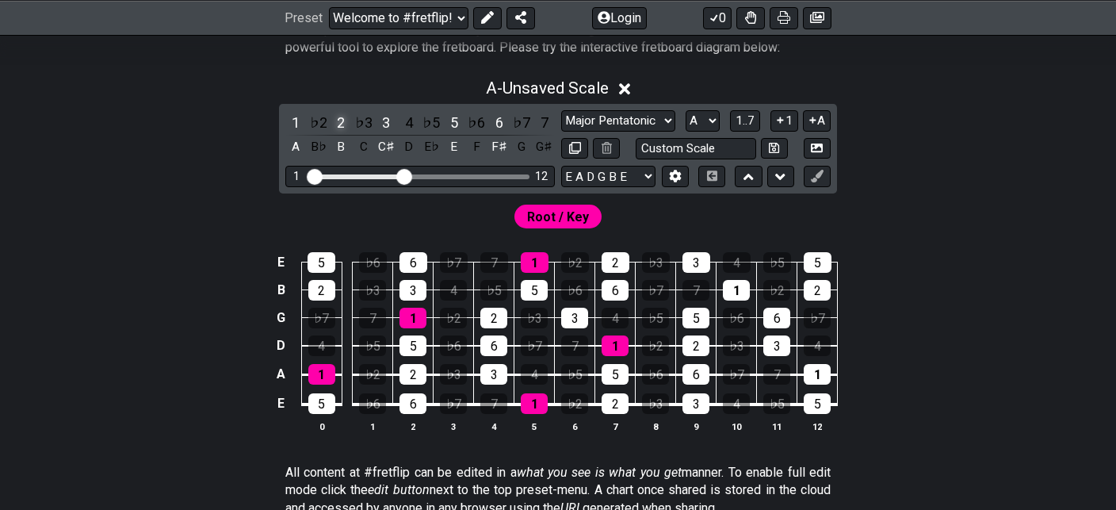
click at [341, 124] on div "2" at bounding box center [341, 122] width 21 height 21
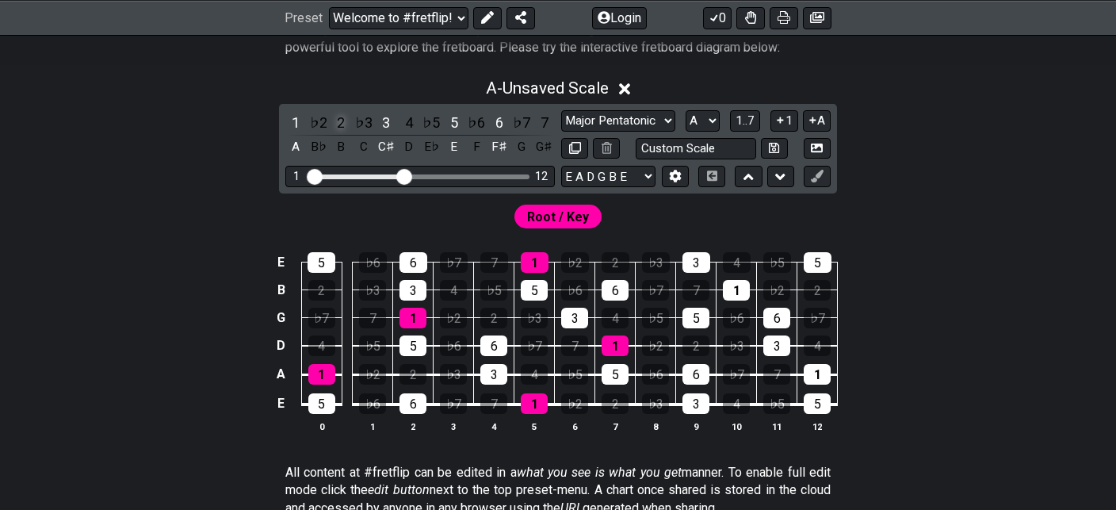
click at [341, 124] on div "2" at bounding box center [341, 122] width 21 height 21
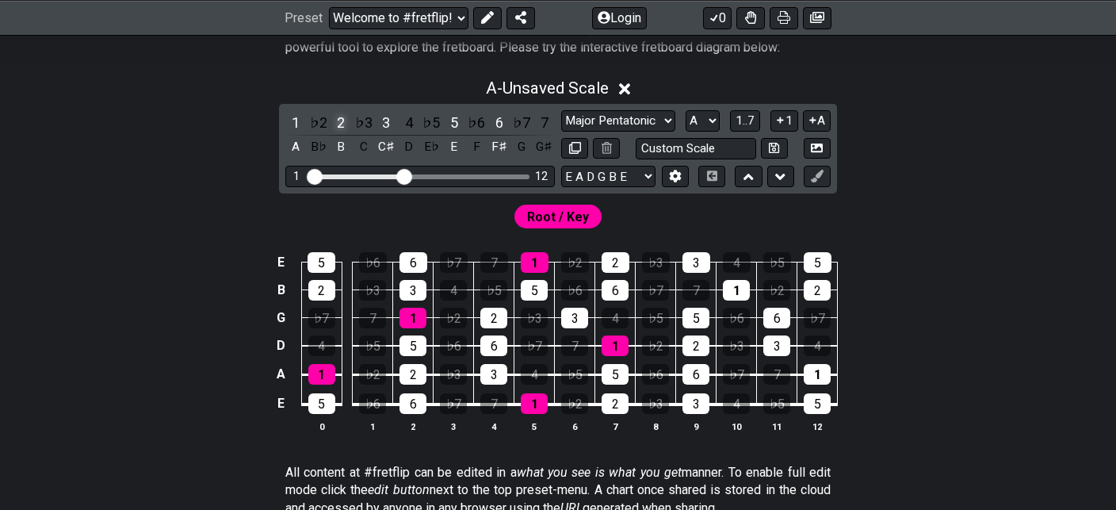
click at [341, 124] on div "2" at bounding box center [341, 122] width 21 height 21
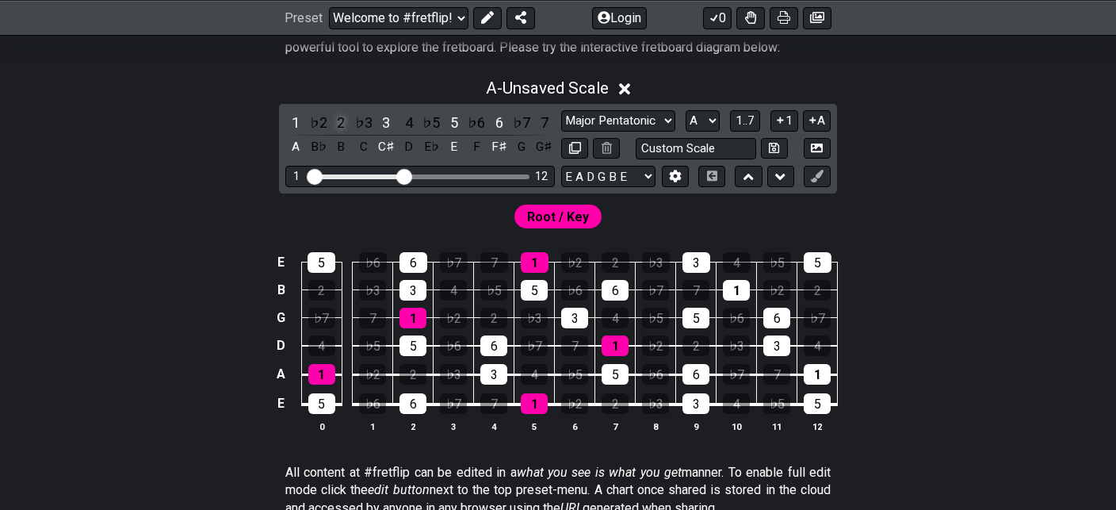
click at [341, 124] on div "2" at bounding box center [341, 122] width 21 height 21
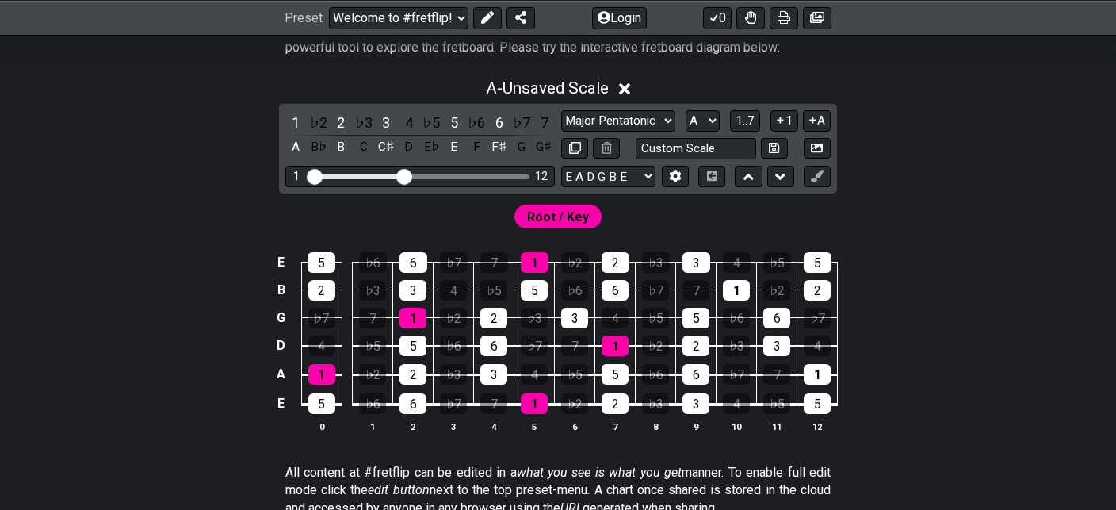
click at [308, 143] on div "1 ♭2 2 ♭3 3 4 ♭5 5 ♭6 6 ♭7 7 A B♭ B C C♯ D E♭ E F F♯ G G♯" at bounding box center [420, 135] width 270 height 47
click at [311, 143] on div "B♭" at bounding box center [318, 146] width 21 height 21
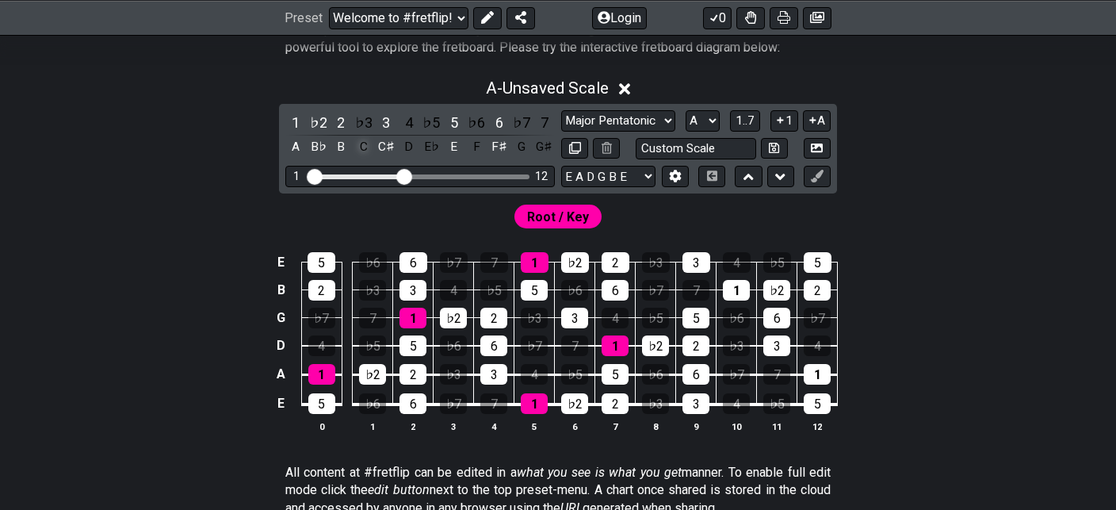
click at [358, 149] on div "C" at bounding box center [364, 146] width 21 height 21
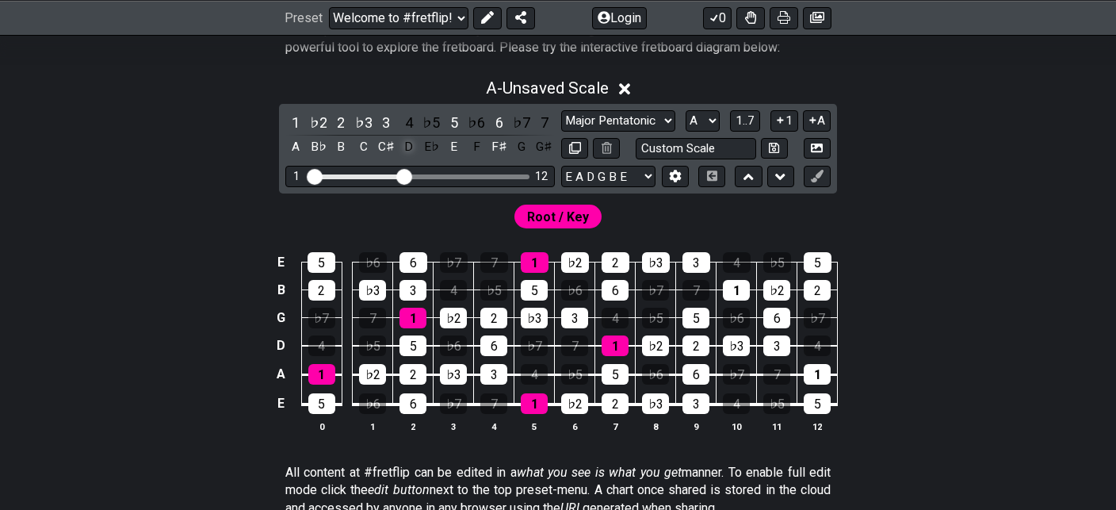
click at [402, 147] on div "D" at bounding box center [409, 146] width 21 height 21
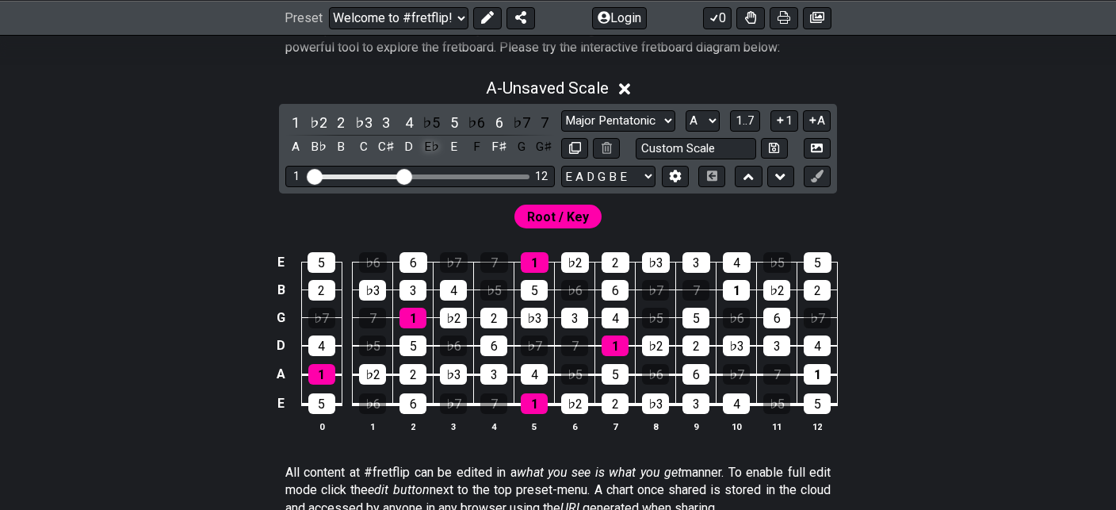
click at [433, 143] on div "E♭" at bounding box center [431, 146] width 21 height 21
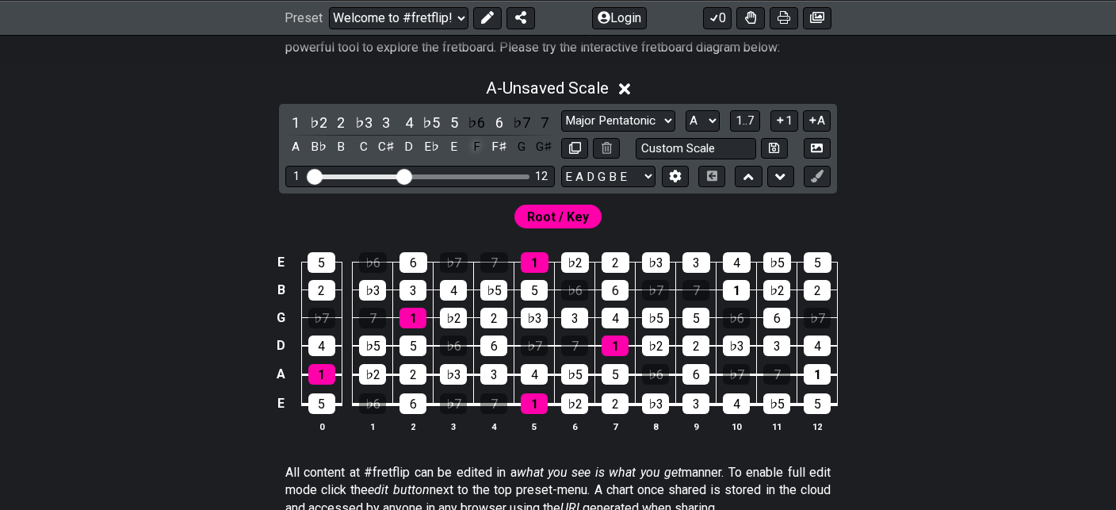
click at [475, 150] on div "F" at bounding box center [476, 146] width 21 height 21
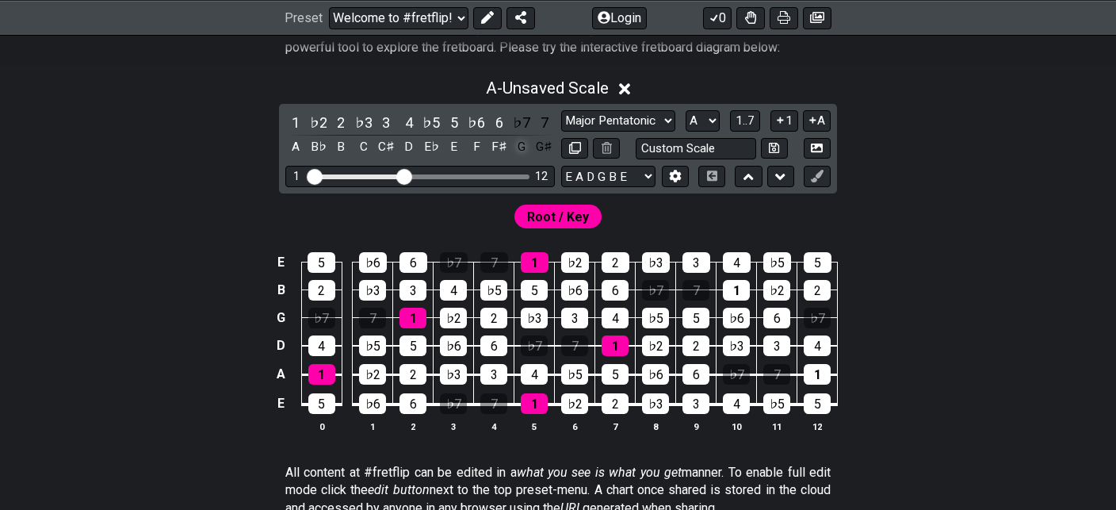
click at [522, 147] on div "G" at bounding box center [521, 146] width 21 height 21
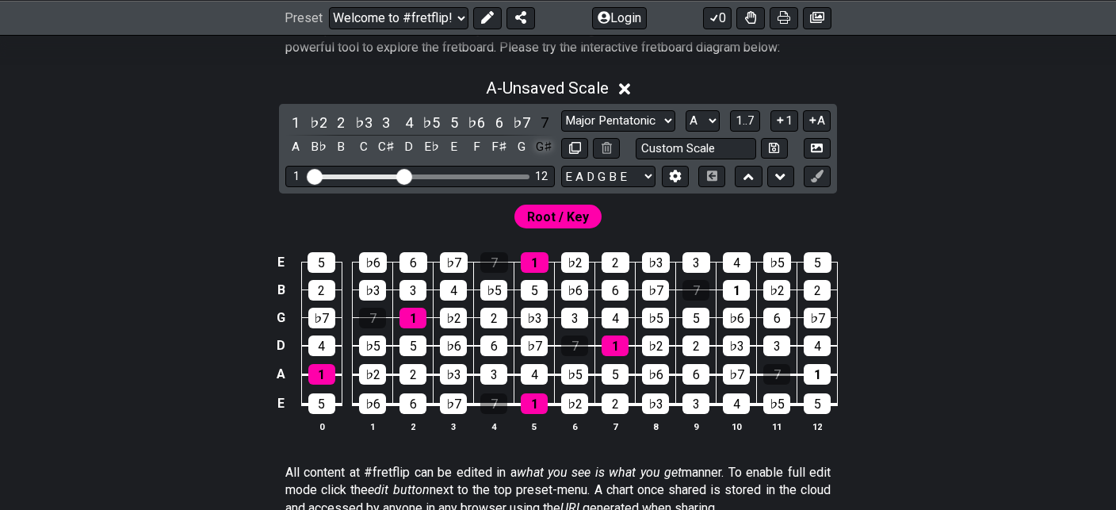
click at [542, 145] on div "G♯" at bounding box center [544, 146] width 21 height 21
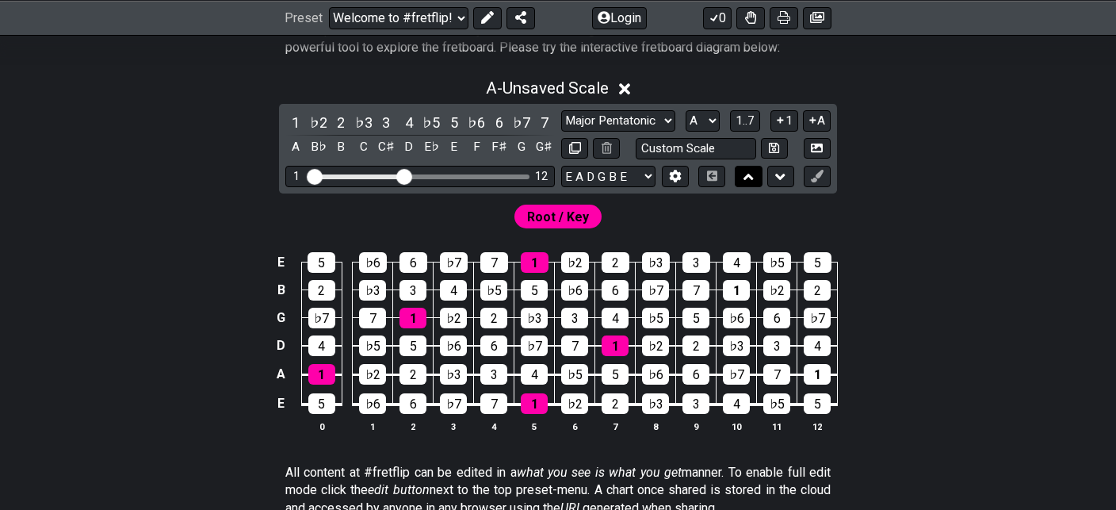
click at [743, 174] on button at bounding box center [748, 176] width 27 height 21
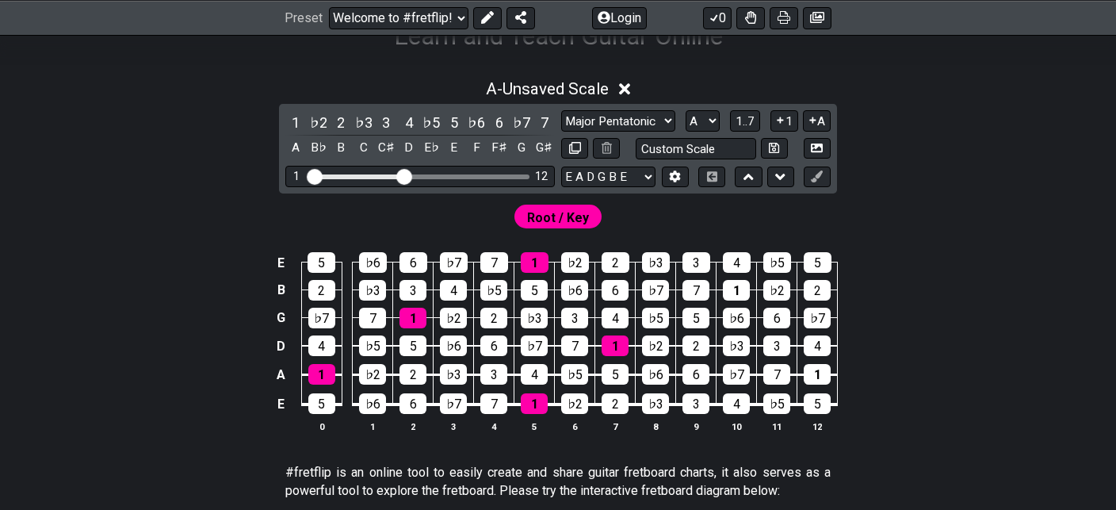
click at [767, 175] on div at bounding box center [764, 176] width 59 height 21
click at [771, 176] on button at bounding box center [780, 176] width 27 height 21
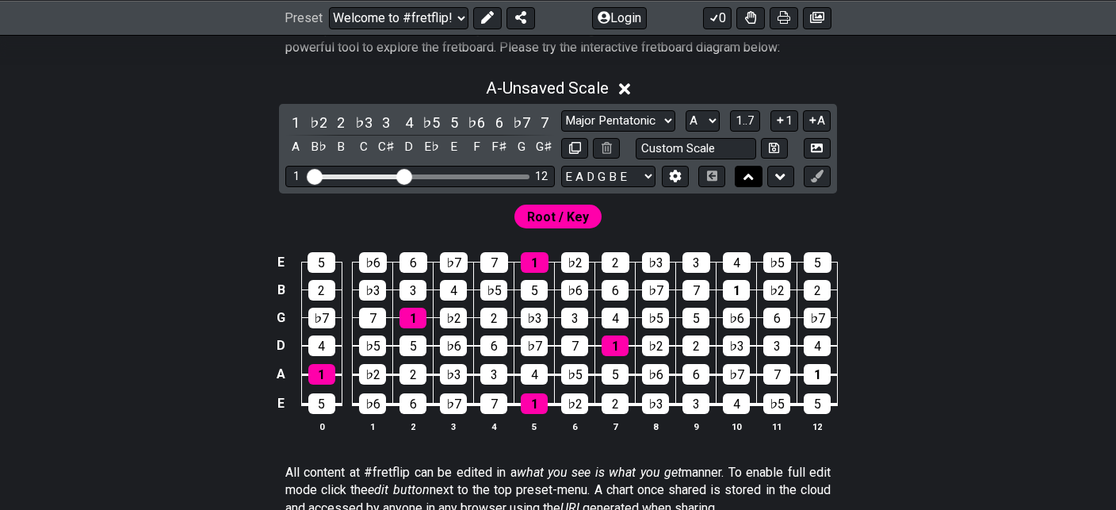
click at [760, 177] on button at bounding box center [748, 176] width 27 height 21
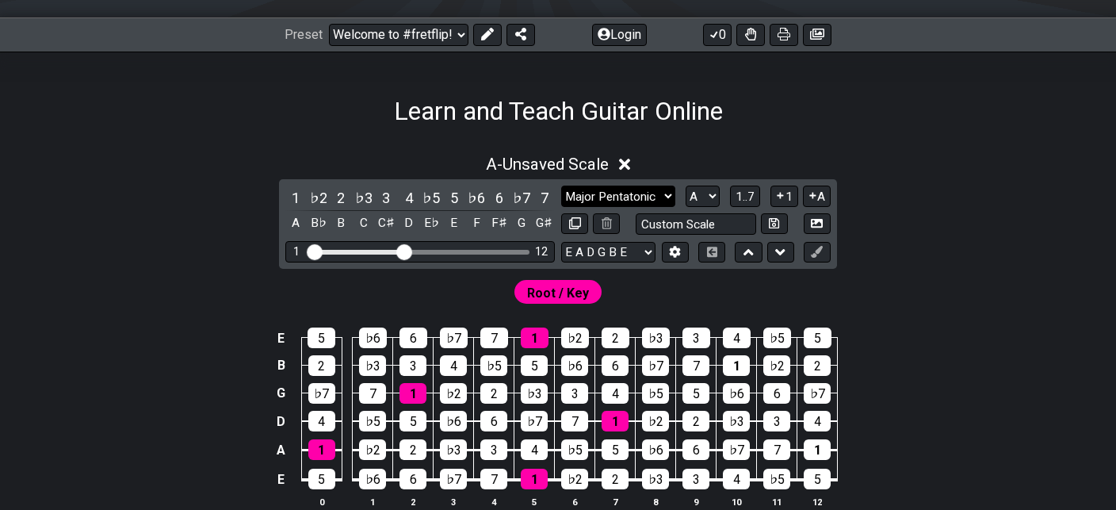
scroll to position [198, 0]
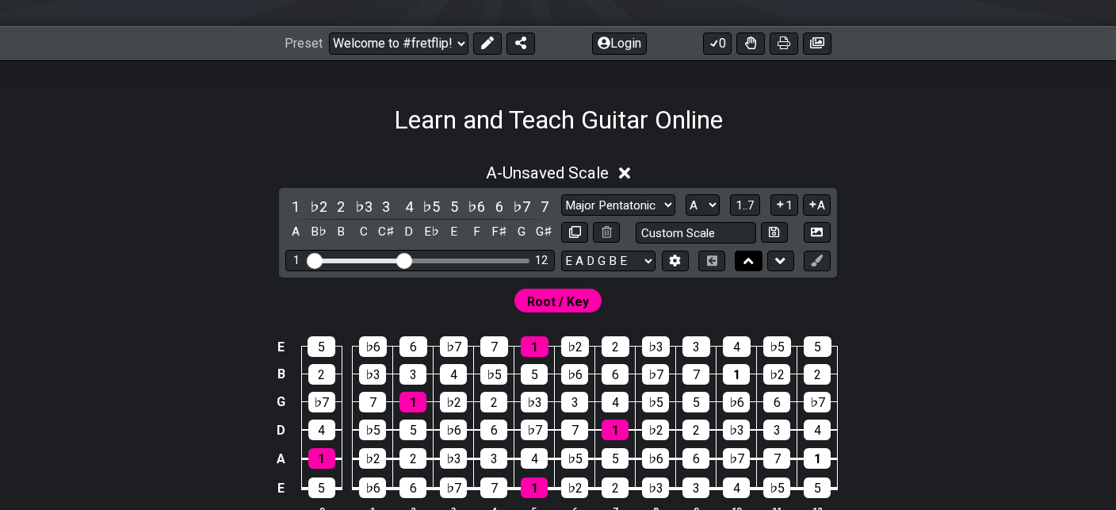
click at [752, 256] on icon at bounding box center [749, 261] width 10 height 16
click at [774, 261] on button at bounding box center [780, 261] width 27 height 21
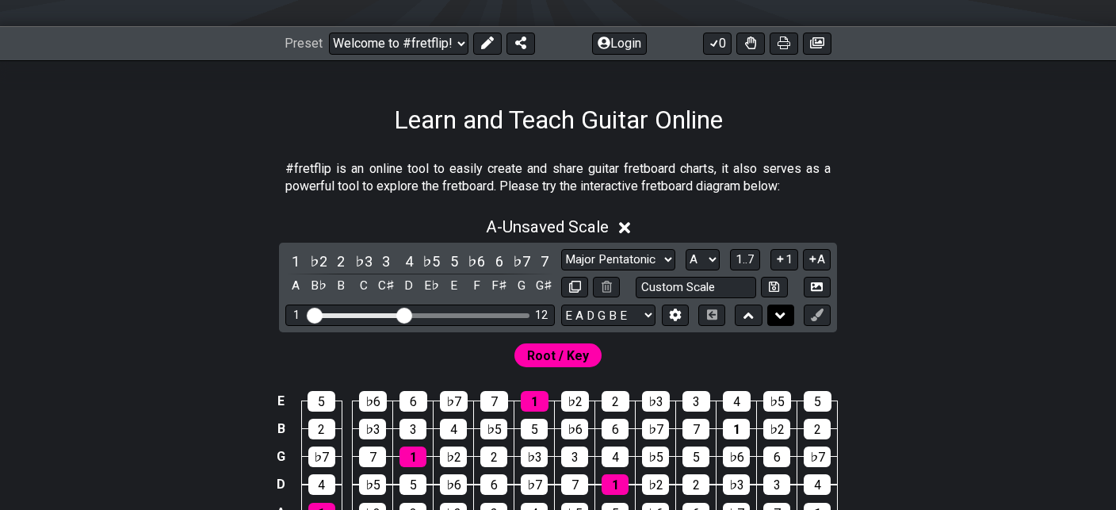
click at [779, 316] on icon at bounding box center [780, 316] width 10 height 16
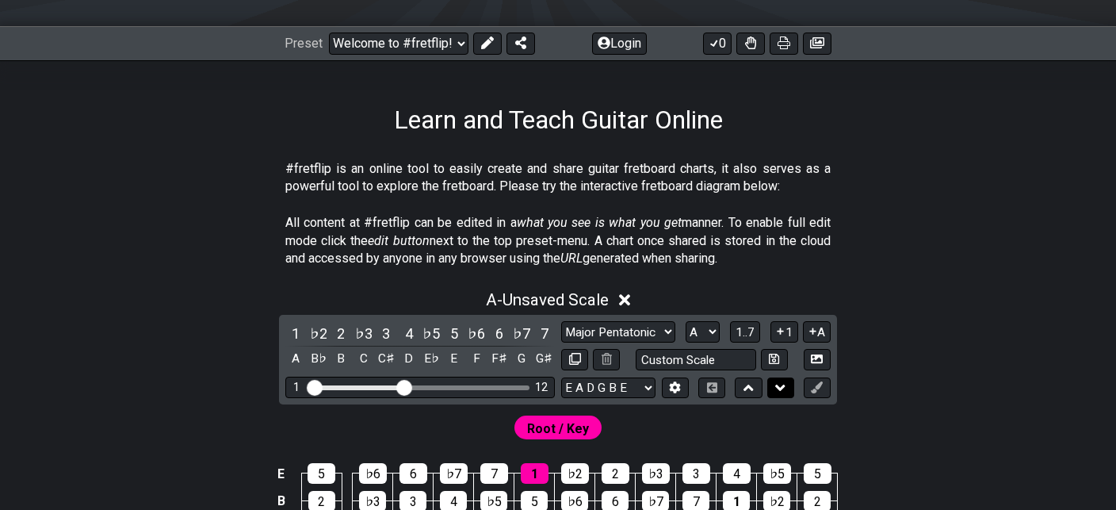
click at [788, 392] on button at bounding box center [780, 387] width 27 height 21
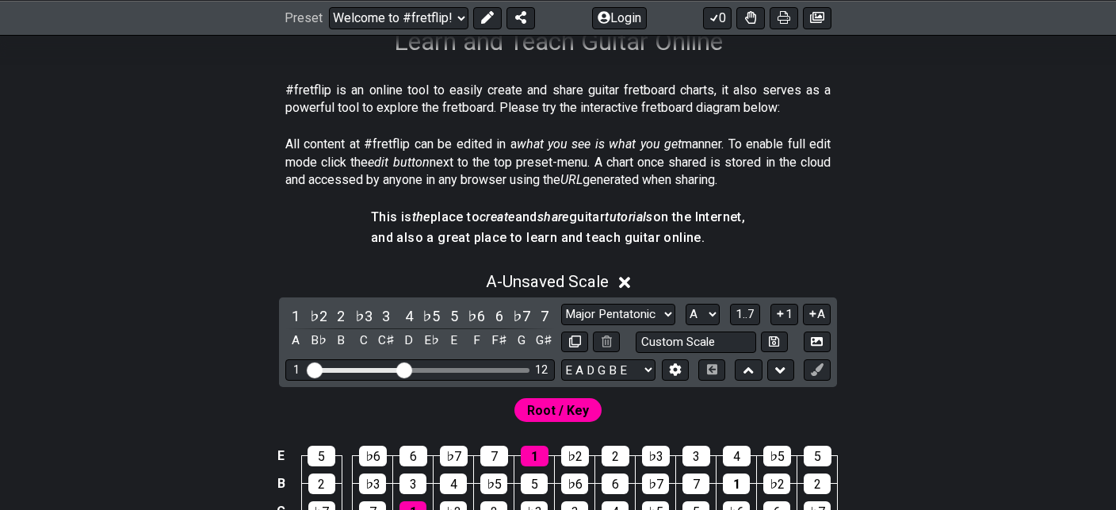
scroll to position [282, 0]
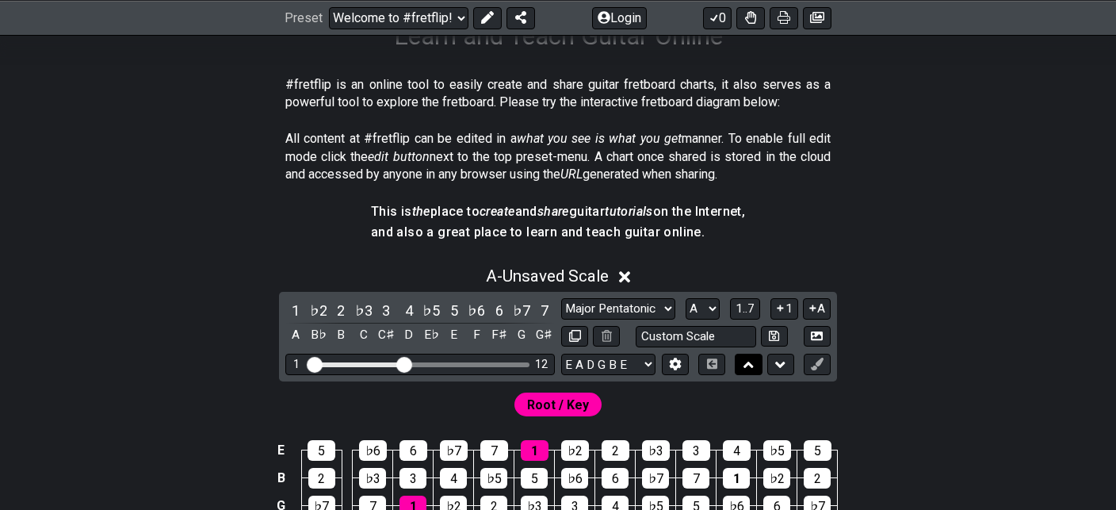
click at [747, 371] on button at bounding box center [748, 364] width 27 height 21
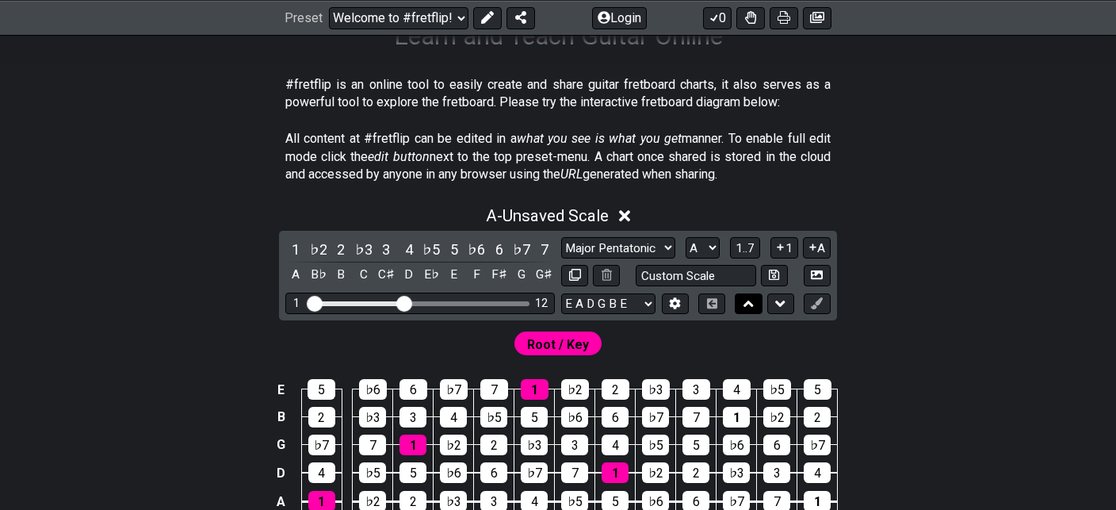
click at [744, 307] on icon at bounding box center [749, 304] width 10 height 16
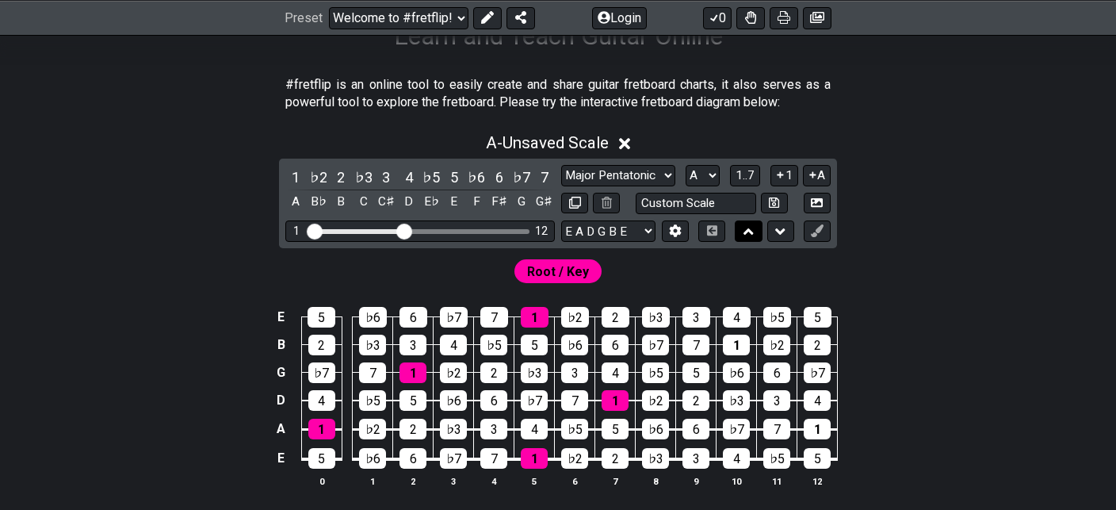
click at [744, 232] on icon at bounding box center [749, 231] width 10 height 6
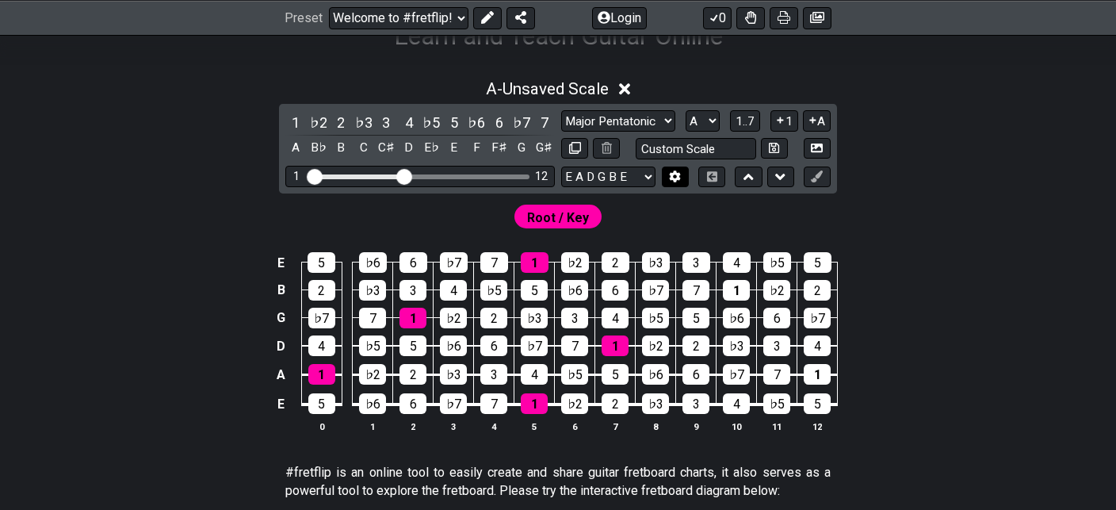
click at [675, 172] on icon at bounding box center [675, 176] width 11 height 12
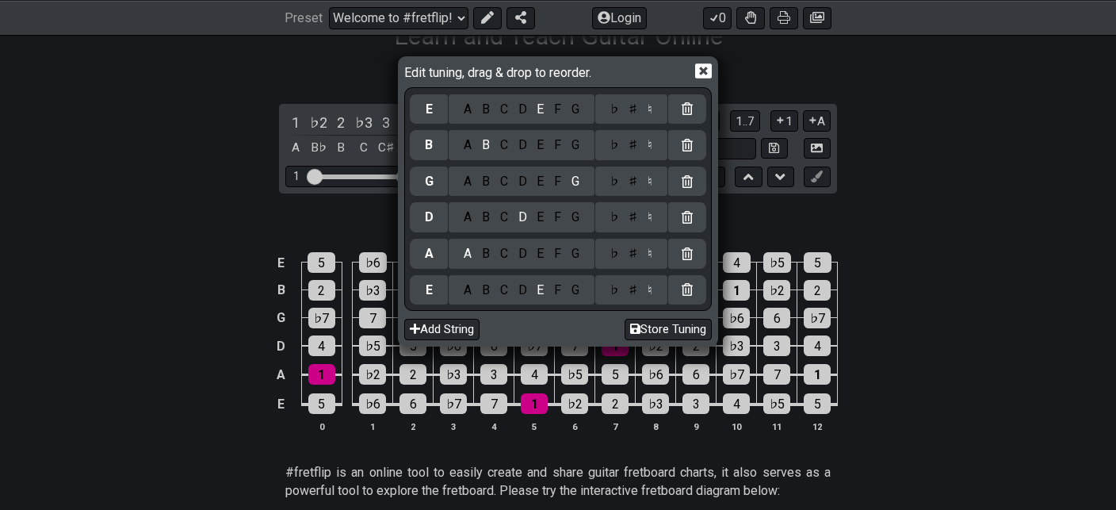
click at [703, 75] on icon at bounding box center [703, 70] width 17 height 15
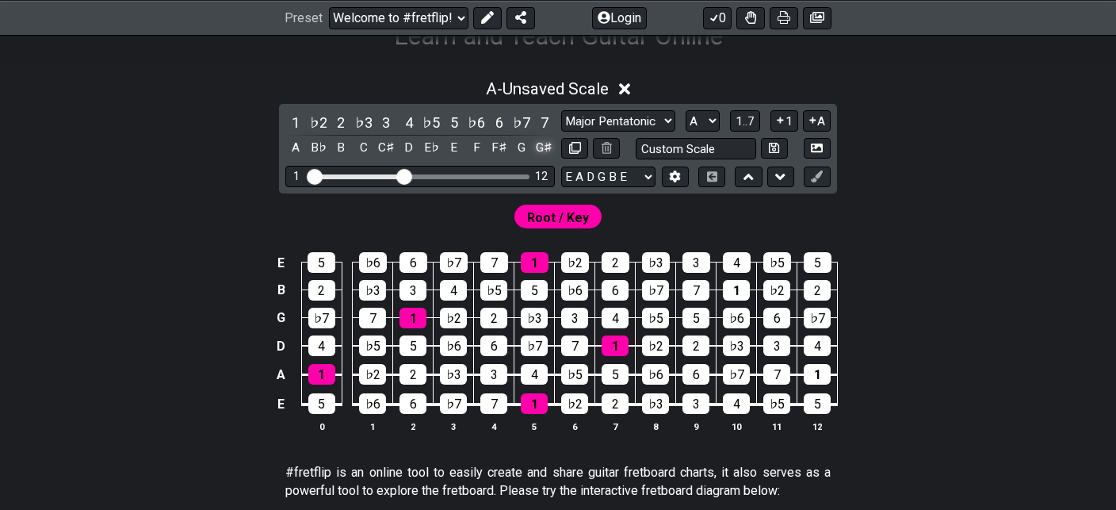
click at [546, 143] on div "G♯" at bounding box center [544, 147] width 21 height 21
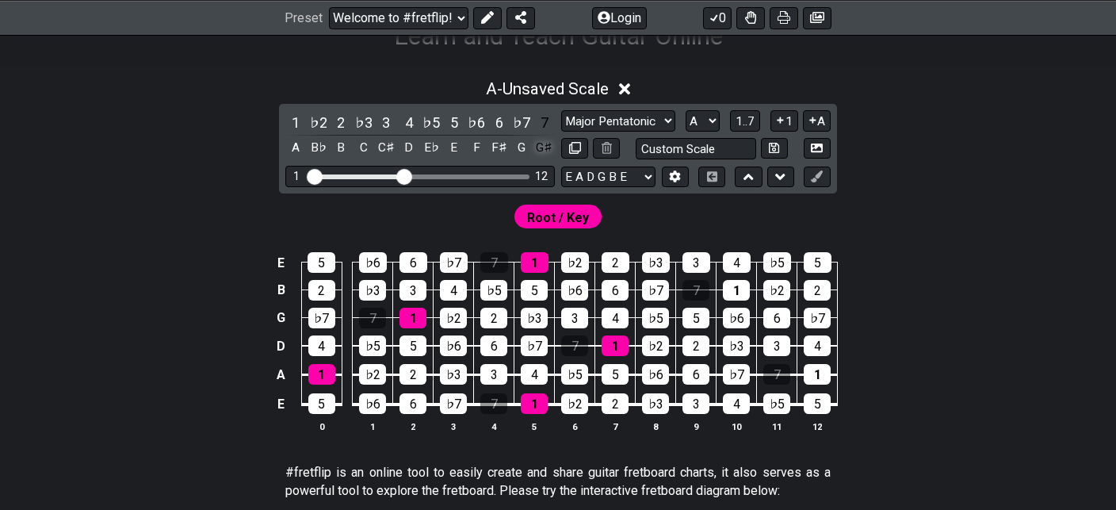
click at [553, 151] on div "G♯" at bounding box center [544, 147] width 21 height 21
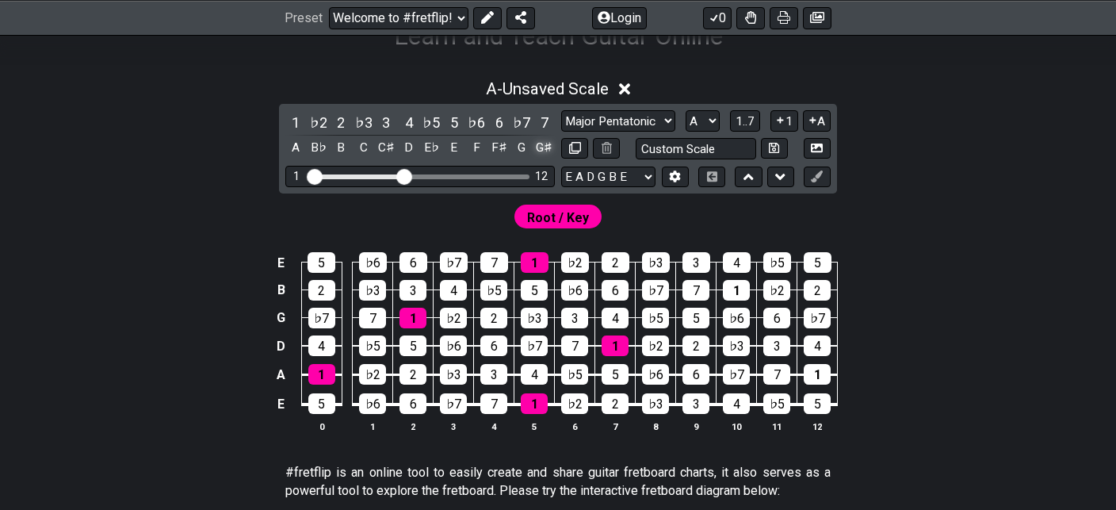
click at [553, 151] on div "G♯" at bounding box center [544, 147] width 21 height 21
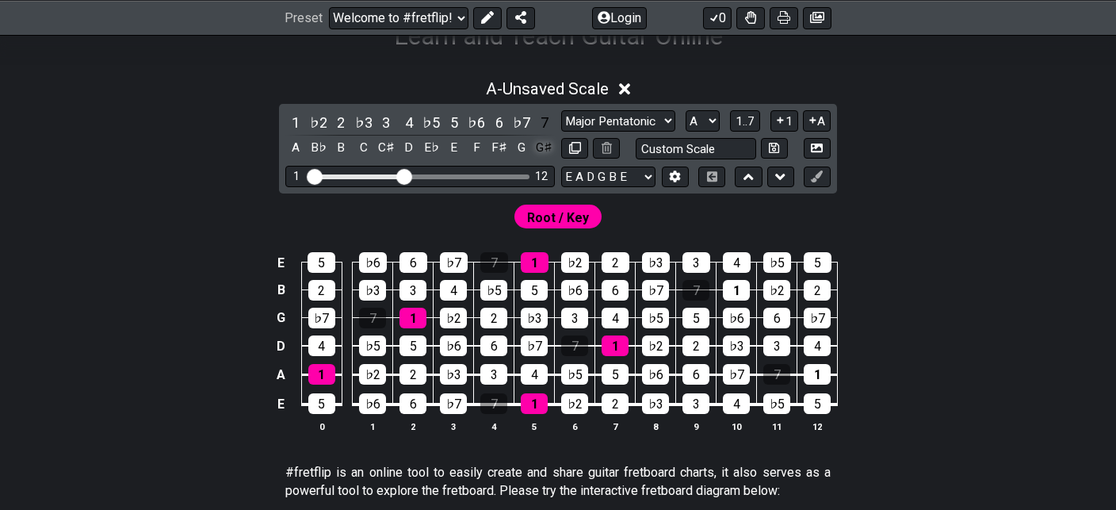
click at [553, 151] on div "G♯" at bounding box center [544, 147] width 21 height 21
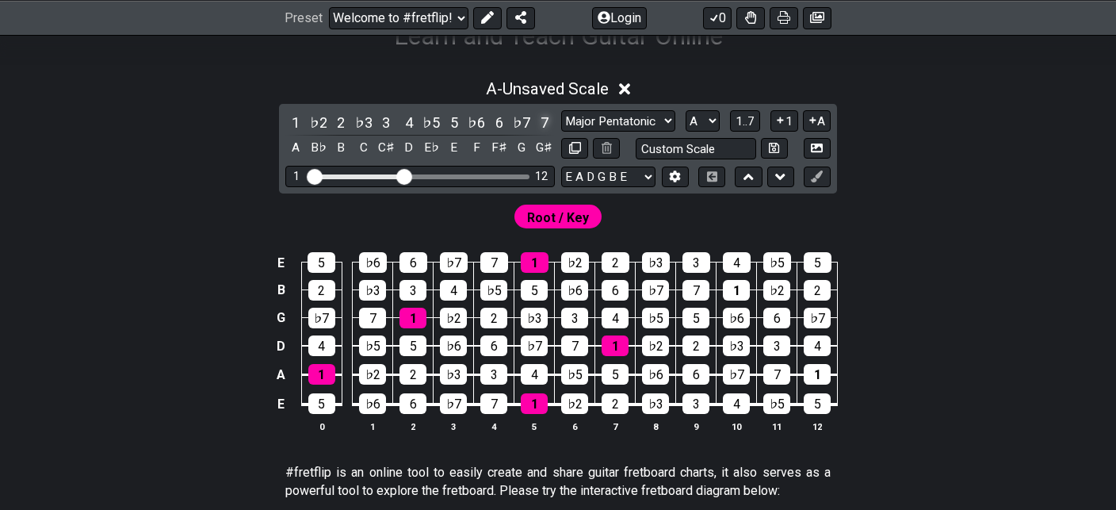
click at [553, 124] on div "7" at bounding box center [544, 122] width 21 height 21
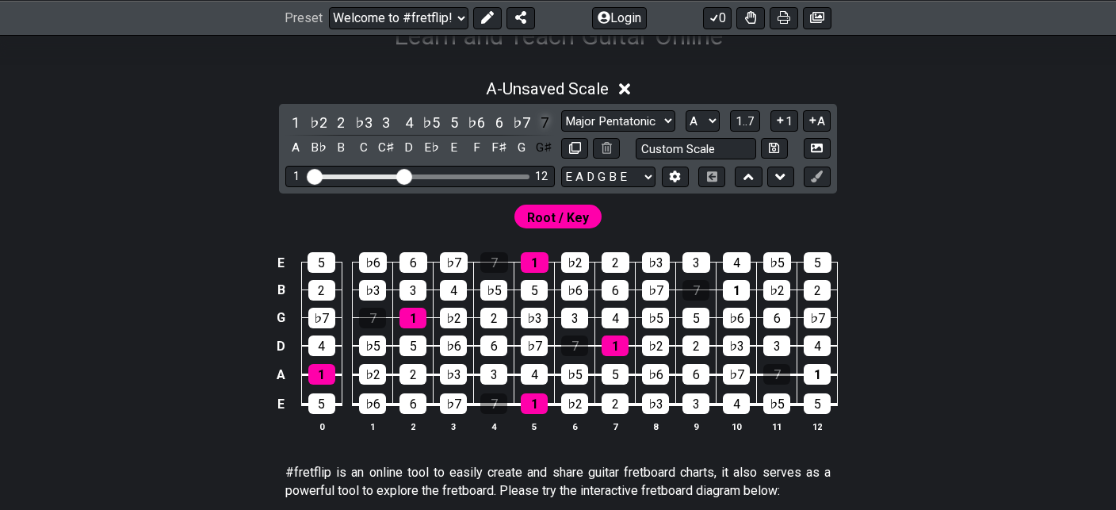
click at [553, 124] on div "7" at bounding box center [544, 122] width 21 height 21
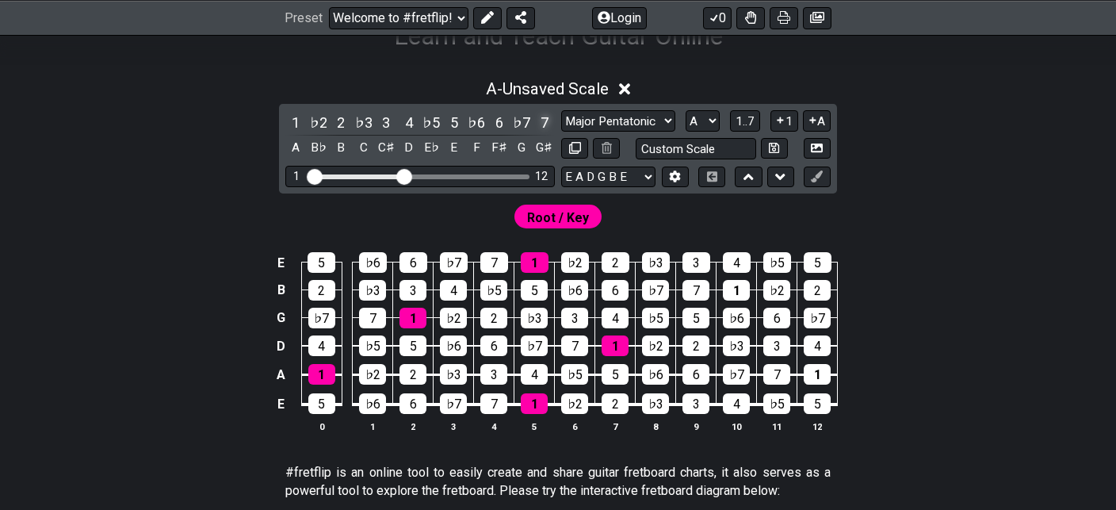
click at [553, 124] on div "7" at bounding box center [544, 122] width 21 height 21
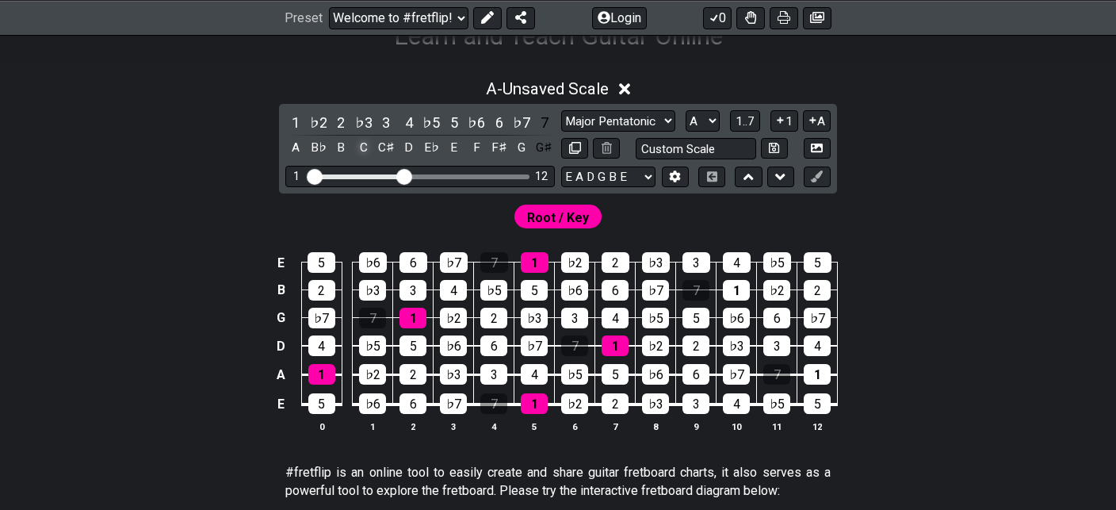
click at [363, 147] on div "C" at bounding box center [364, 147] width 21 height 21
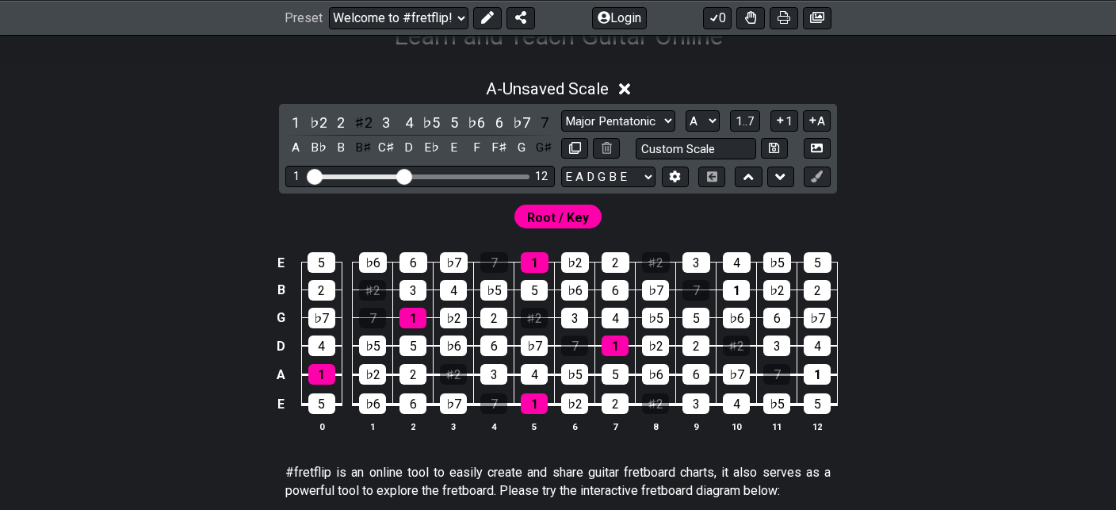
click at [363, 147] on div "B♯" at bounding box center [364, 147] width 21 height 21
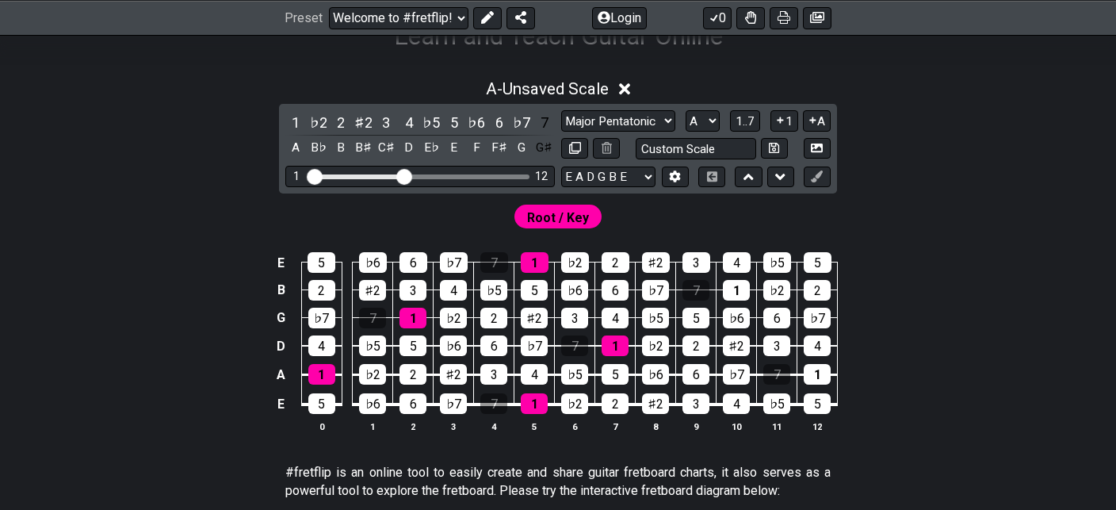
click at [363, 147] on div "B♯" at bounding box center [364, 147] width 21 height 21
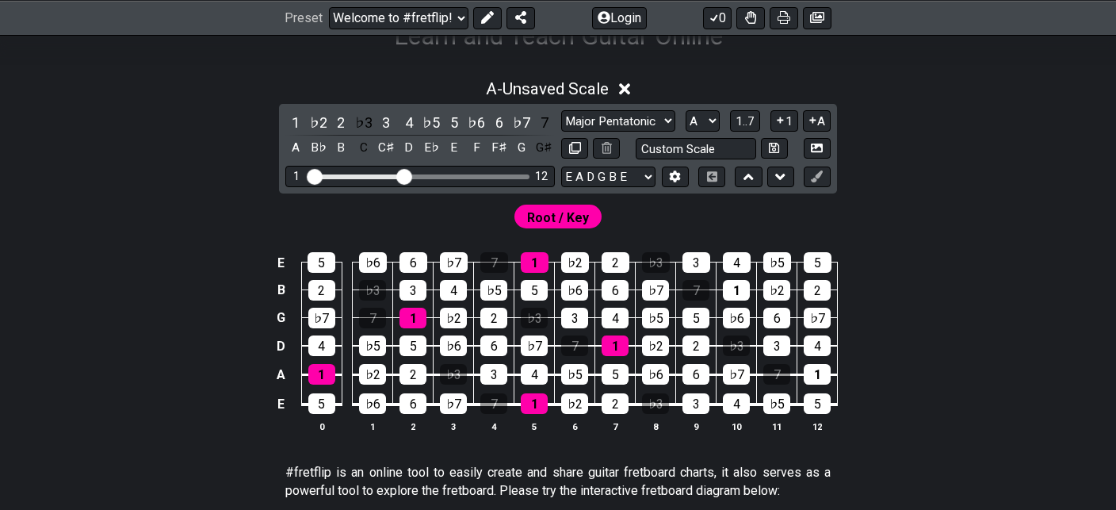
click at [363, 147] on div "C" at bounding box center [364, 147] width 21 height 21
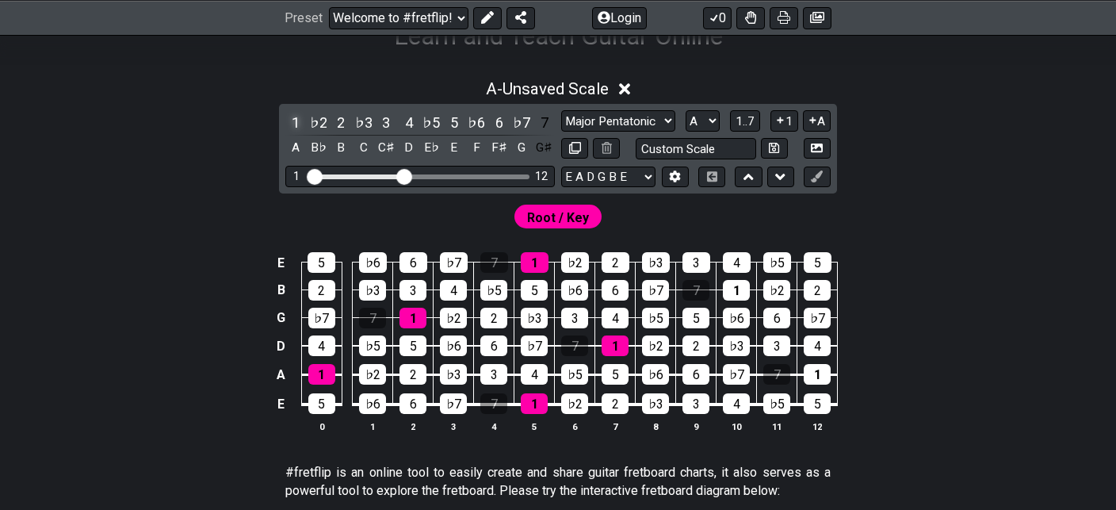
click at [296, 118] on div "1" at bounding box center [295, 122] width 21 height 21
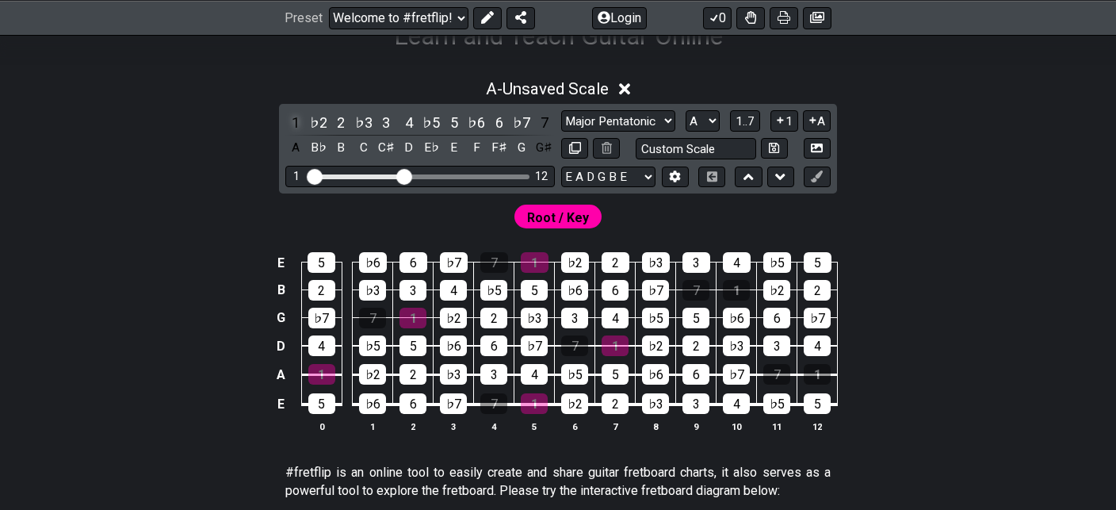
click at [296, 118] on div "1" at bounding box center [295, 122] width 21 height 21
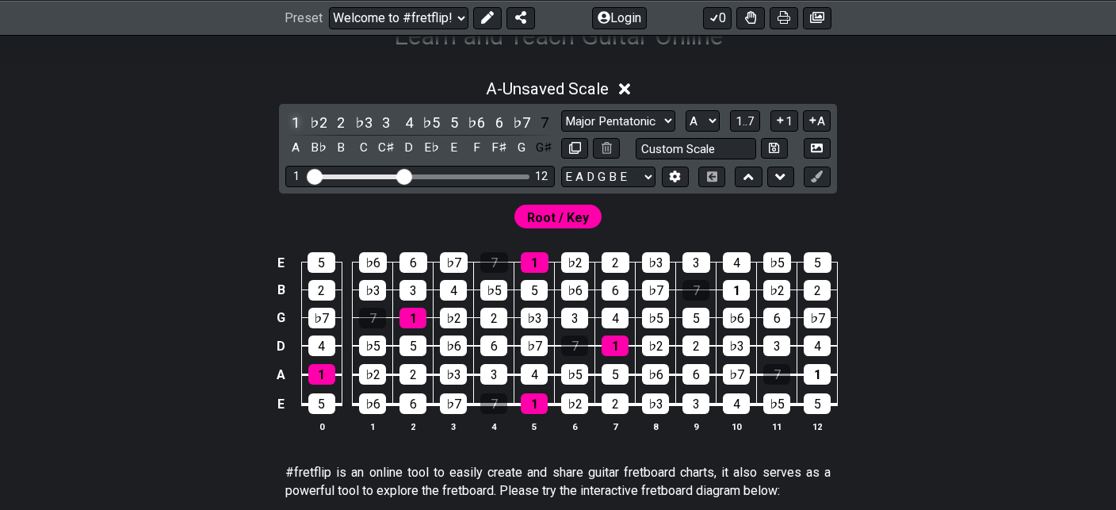
click at [296, 118] on div "1" at bounding box center [295, 122] width 21 height 21
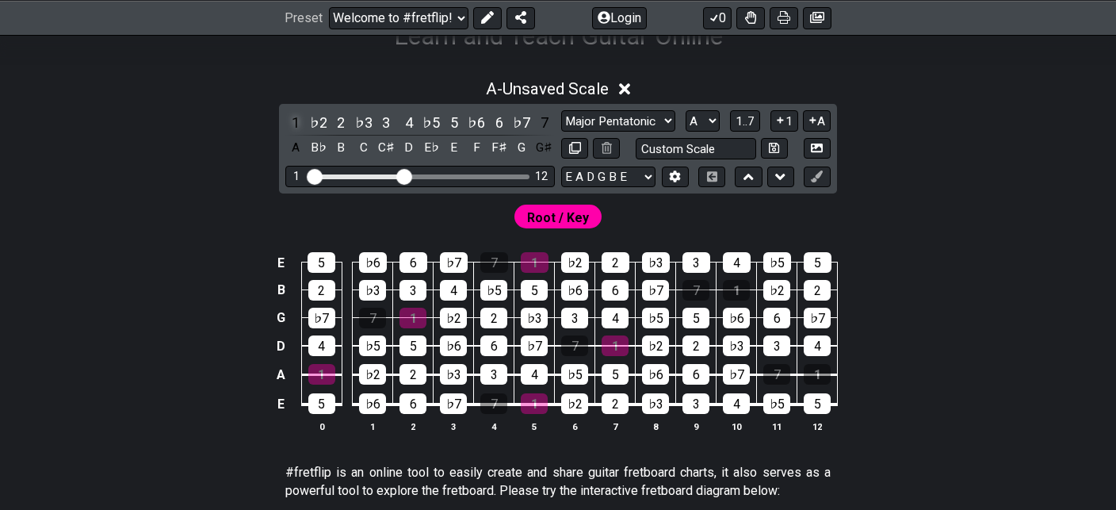
click at [296, 118] on div "1" at bounding box center [295, 122] width 21 height 21
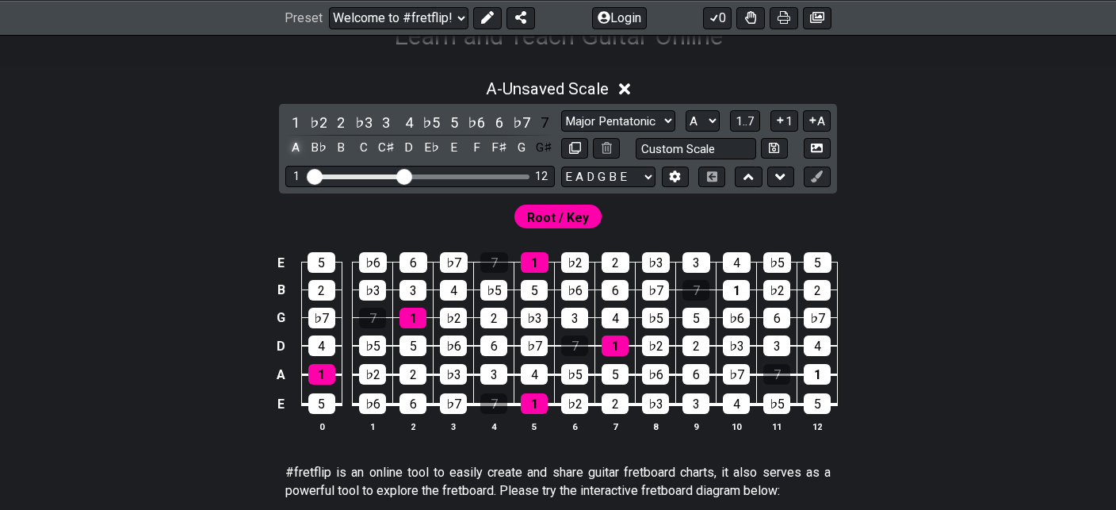
click at [296, 147] on div "A" at bounding box center [295, 147] width 21 height 21
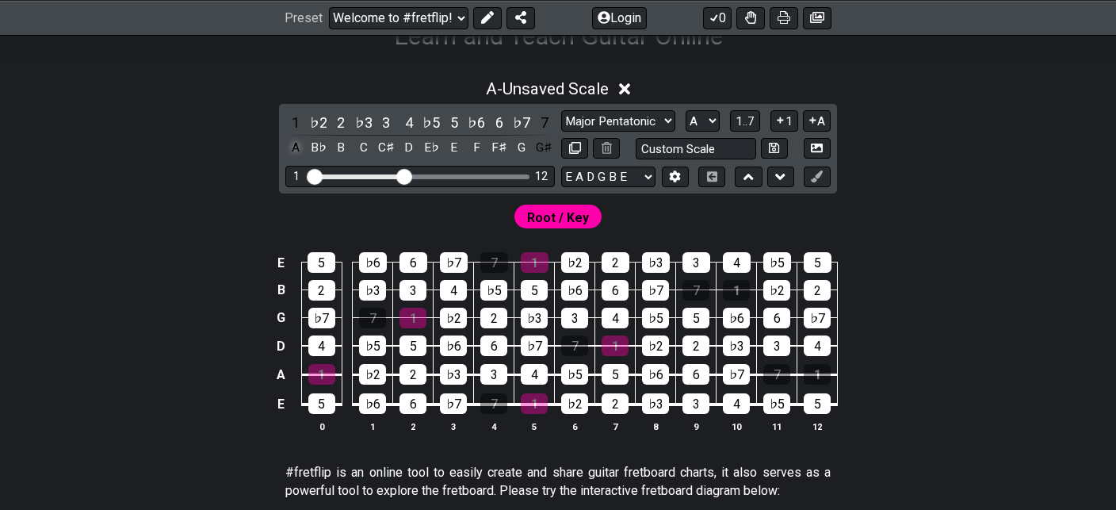
click at [296, 147] on div "A" at bounding box center [295, 147] width 21 height 21
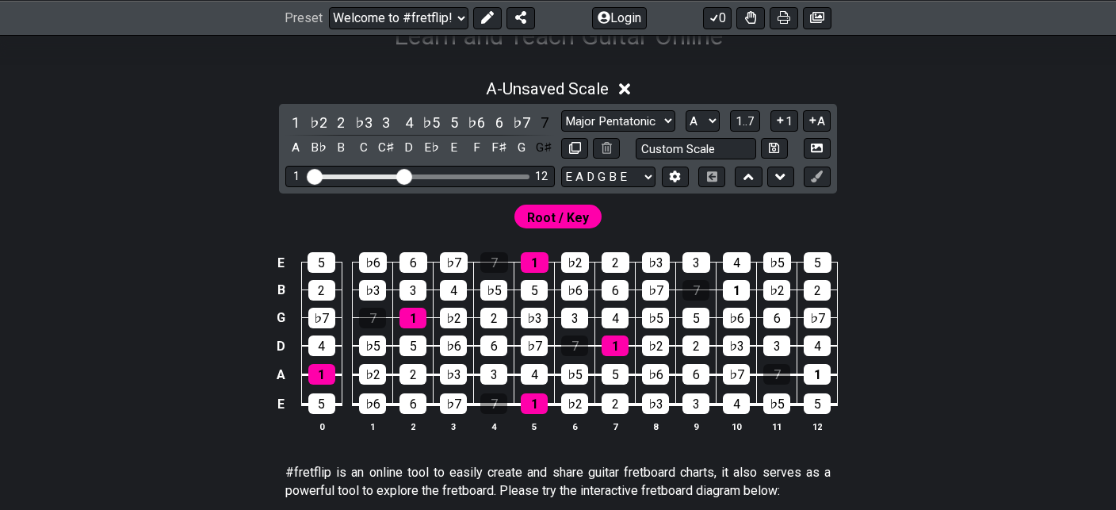
click at [629, 90] on icon at bounding box center [625, 89] width 12 height 12
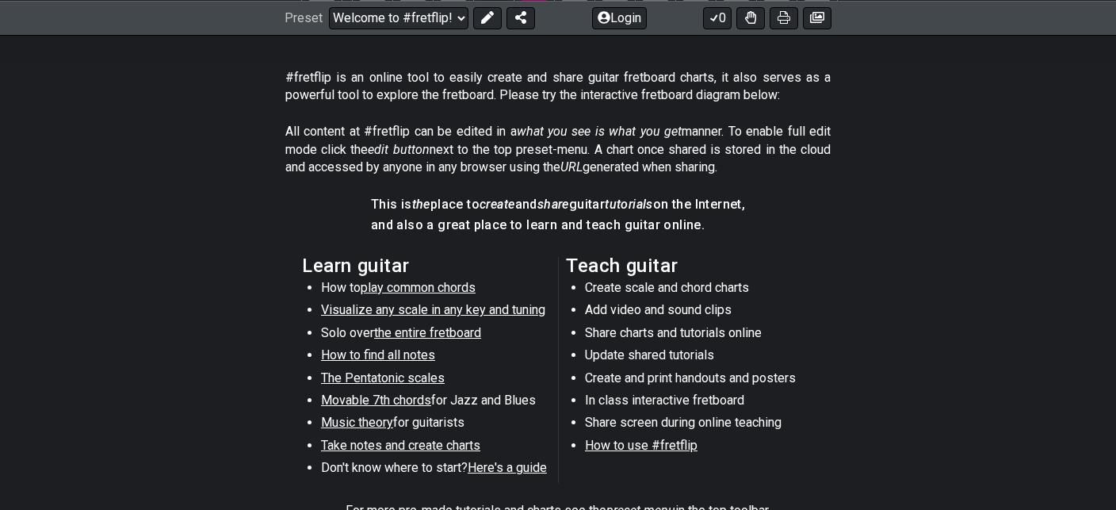
scroll to position [576, 0]
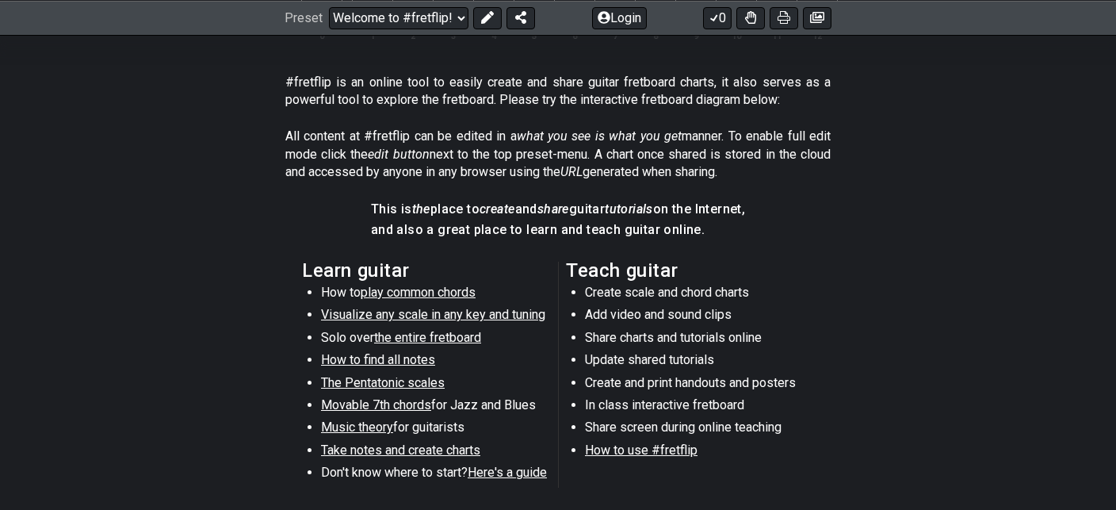
drag, startPoint x: 525, startPoint y: 465, endPoint x: 538, endPoint y: 493, distance: 30.8
click at [518, 473] on span "Here's a guide" at bounding box center [507, 472] width 79 height 15
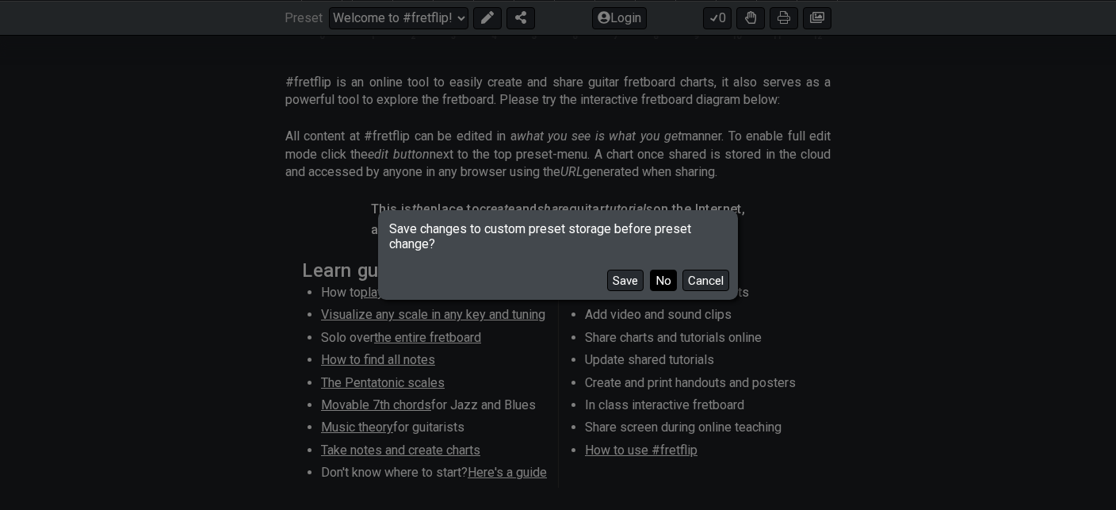
click at [659, 284] on button "No" at bounding box center [663, 280] width 27 height 21
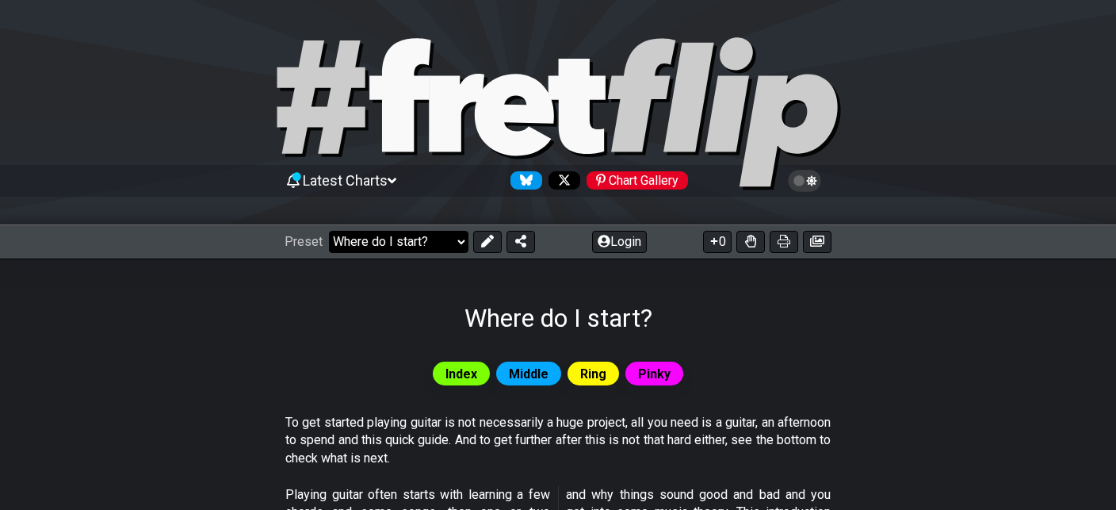
click at [329, 231] on select "Welcome to #fretflip! Initial Preset Custom Preset Minor Pentatonic Major Penta…" at bounding box center [399, 242] width 140 height 22
click option "Major Pentatonic" at bounding box center [0, 0] width 0 height 0
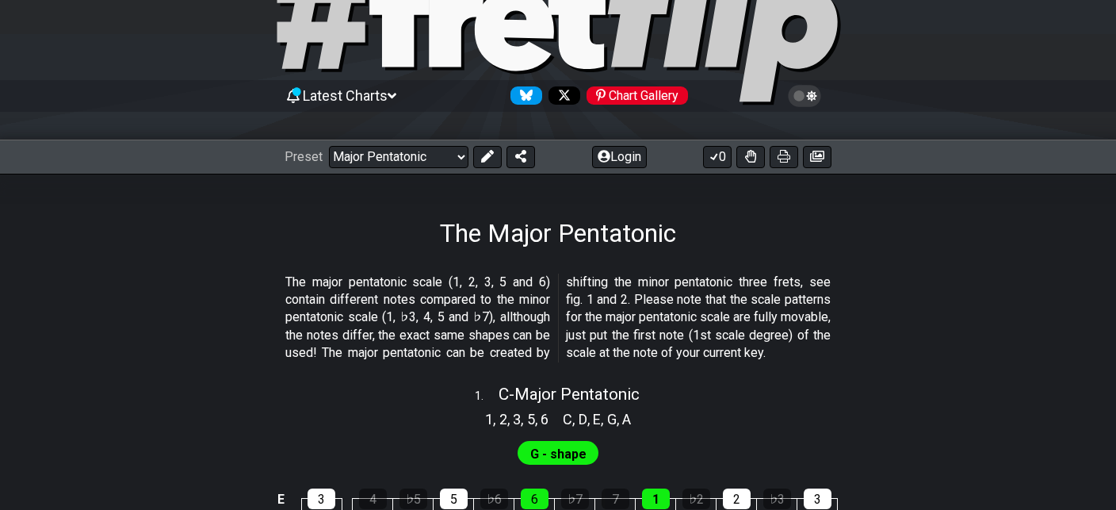
scroll to position [83, 0]
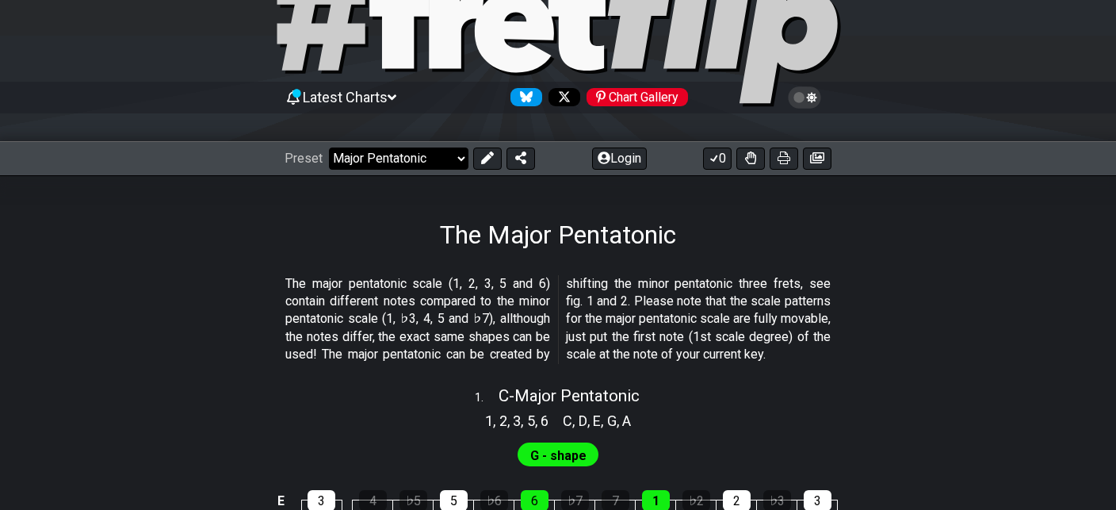
click at [329, 147] on select "Welcome to #fretflip! Initial Preset Custom Preset Minor Pentatonic Major Penta…" at bounding box center [399, 158] width 140 height 22
click at [385, 98] on span "Latest Charts" at bounding box center [345, 97] width 85 height 17
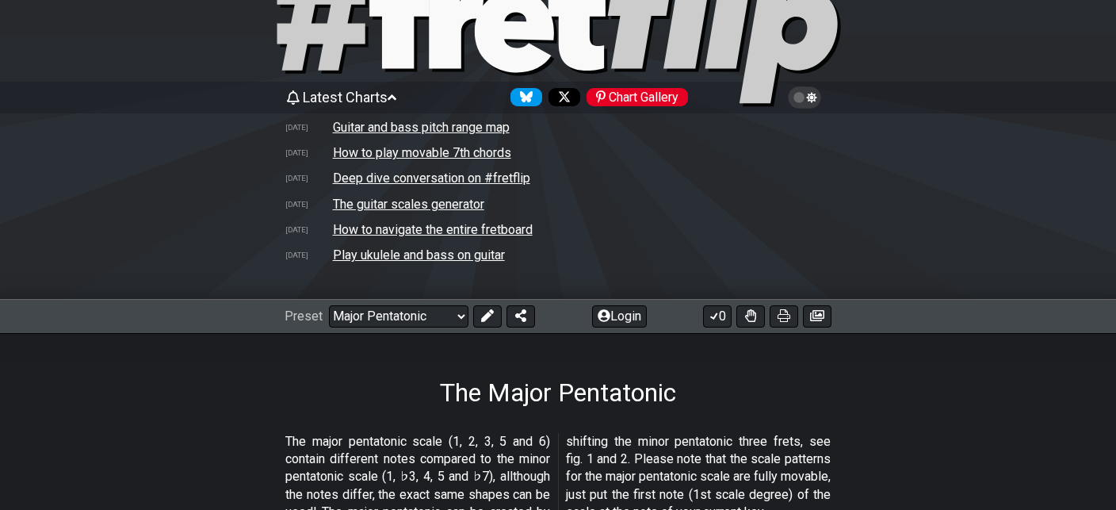
click at [393, 180] on td "Deep dive conversation on #fretflip" at bounding box center [431, 178] width 199 height 17
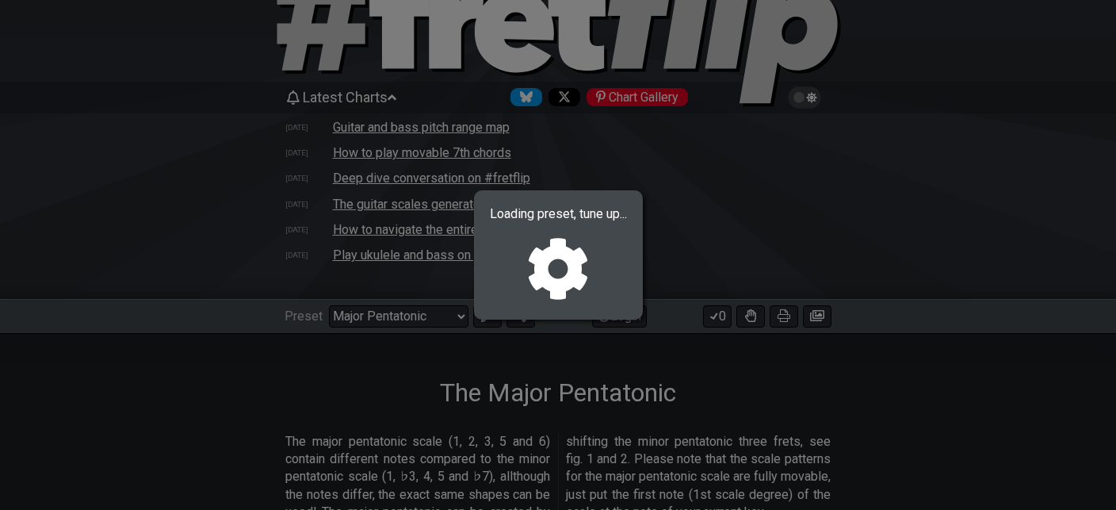
select select "/welcome"
select select "C"
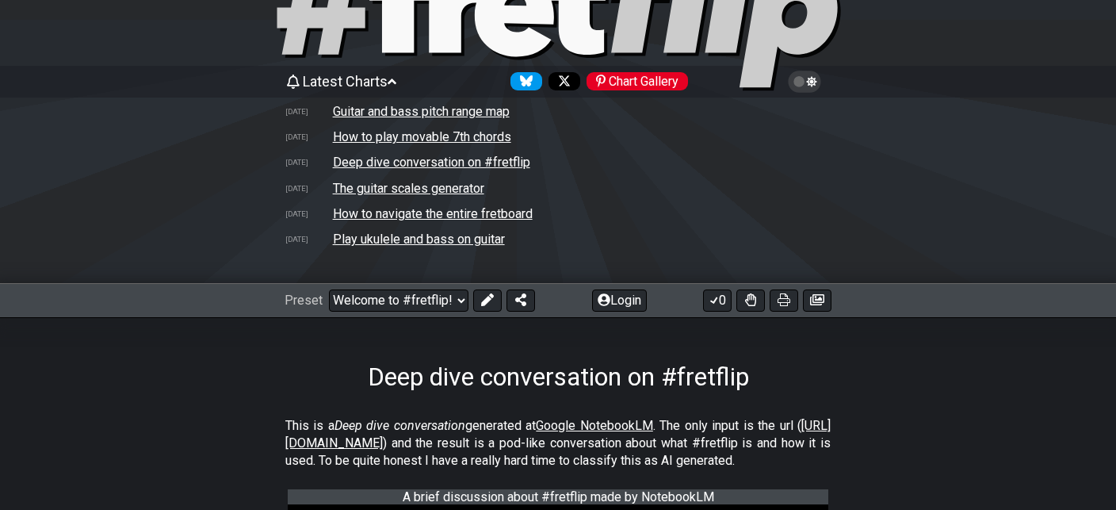
scroll to position [167, 0]
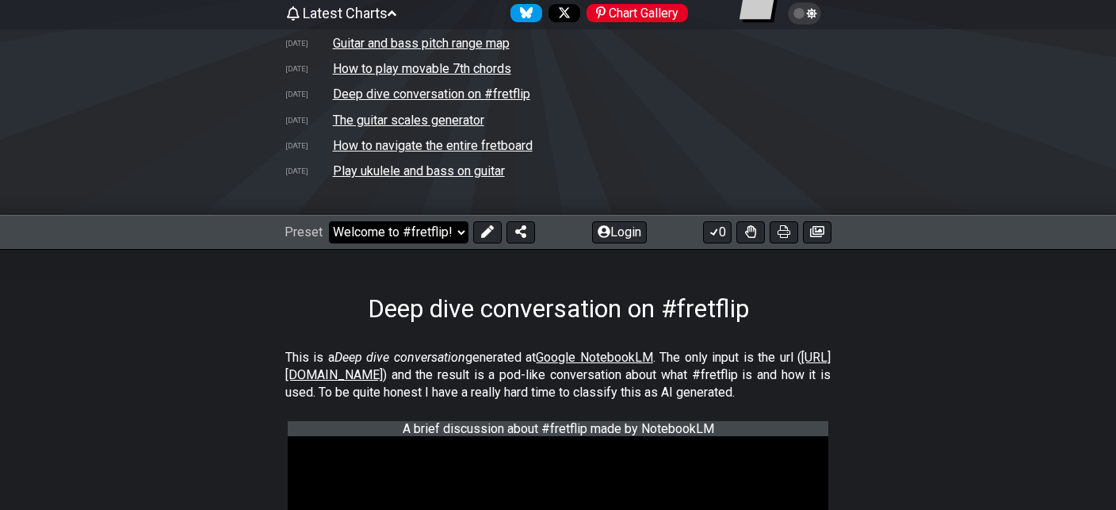
click at [329, 221] on select "Welcome to #fretflip! Initial Preset Custom Preset Minor Pentatonic Major Penta…" at bounding box center [399, 232] width 140 height 22
click option "Initial Preset" at bounding box center [0, 0] width 0 height 0
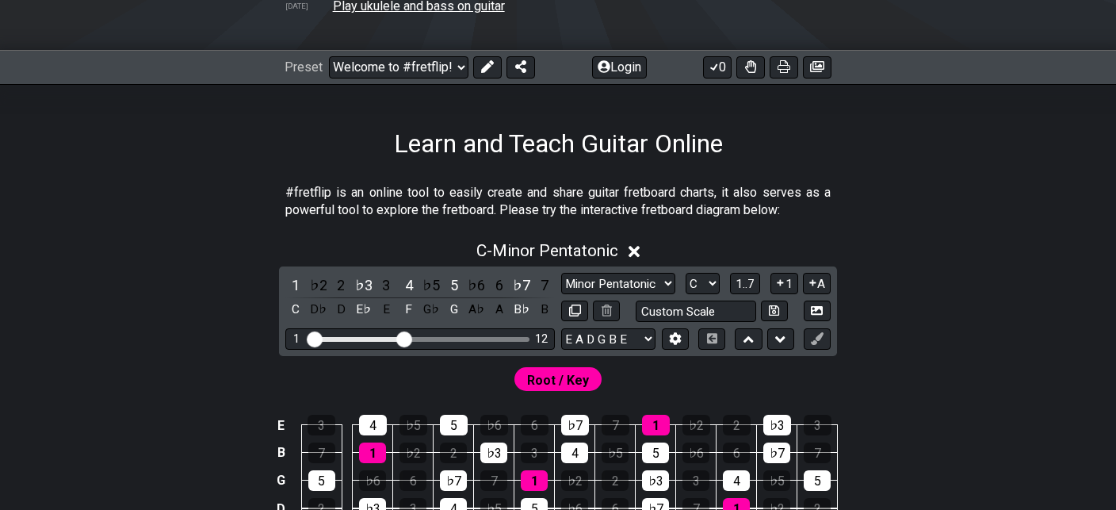
scroll to position [335, 0]
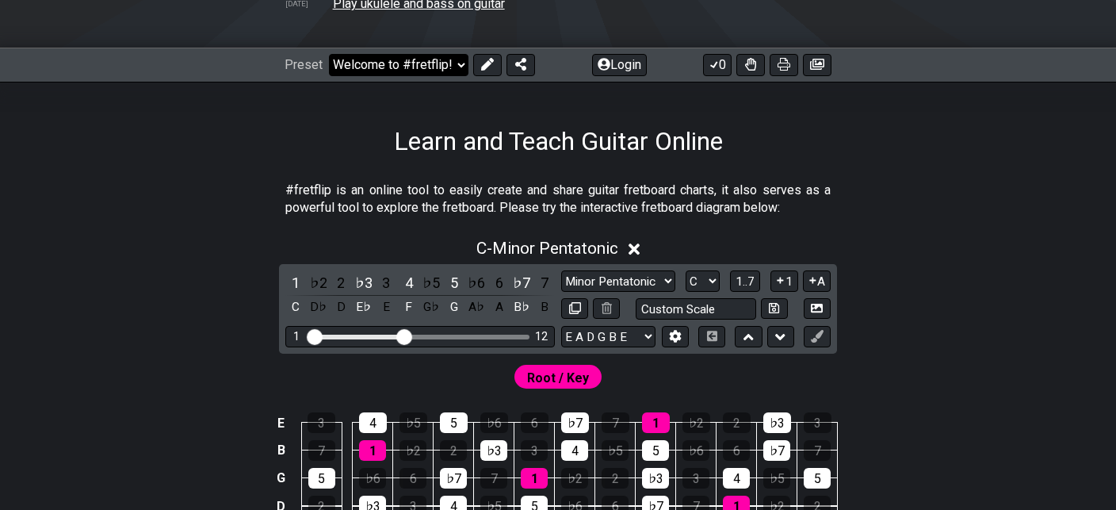
click at [329, 54] on select "Welcome to #fretflip! Initial Preset Custom Preset Minor Pentatonic Major Penta…" at bounding box center [399, 65] width 140 height 22
click option "Initial Preset" at bounding box center [0, 0] width 0 height 0
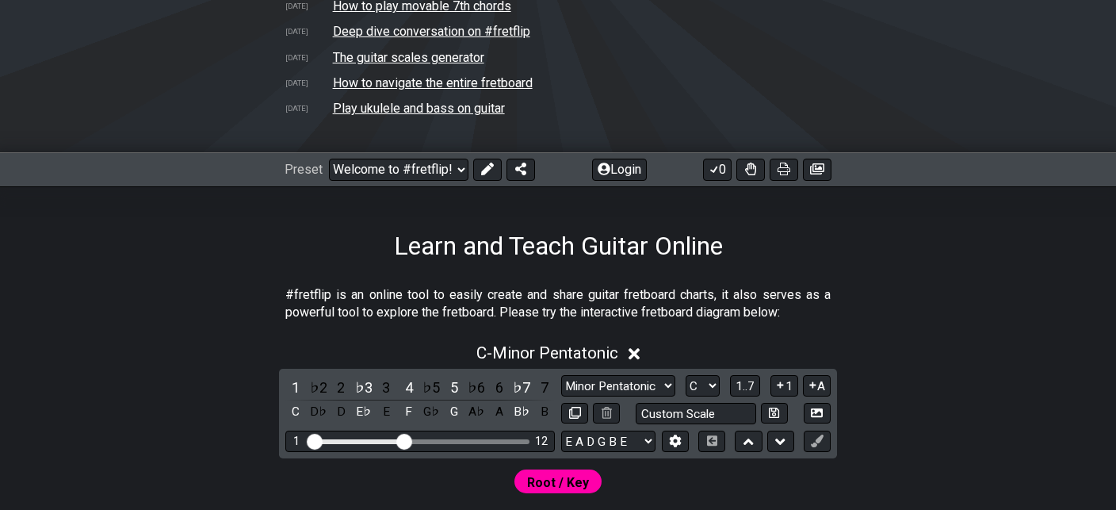
scroll to position [251, 0]
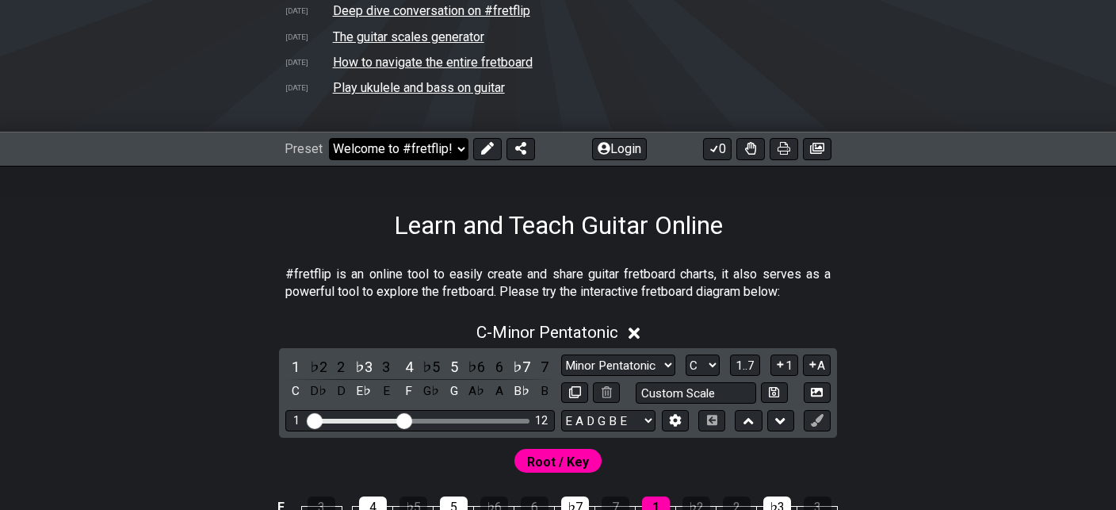
click at [329, 138] on select "Welcome to #fretflip! Initial Preset Custom Preset Minor Pentatonic Major Penta…" at bounding box center [399, 149] width 140 height 22
click option "The 7 Modes" at bounding box center [0, 0] width 0 height 0
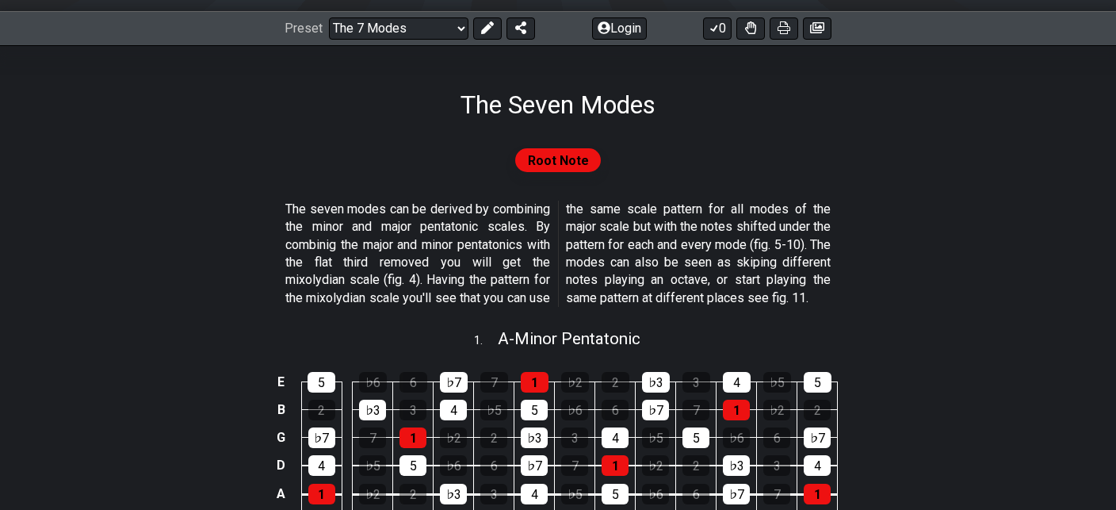
scroll to position [251, 0]
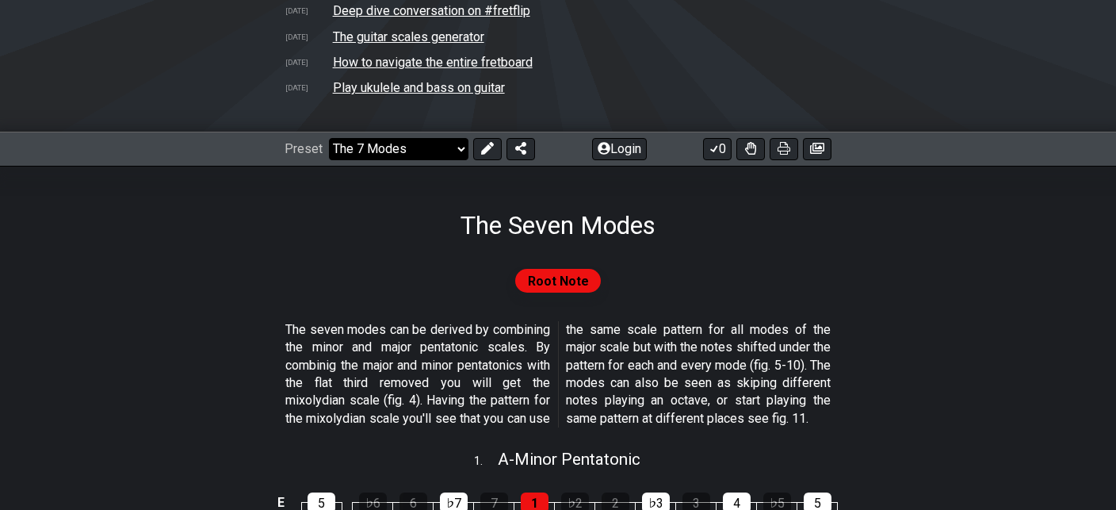
click at [329, 138] on select "Welcome to #fretflip! Initial Preset Custom Preset Minor Pentatonic Major Penta…" at bounding box center [399, 149] width 140 height 22
click option "Start Soloing" at bounding box center [0, 0] width 0 height 0
select select "/how-to-solo"
select select "C"
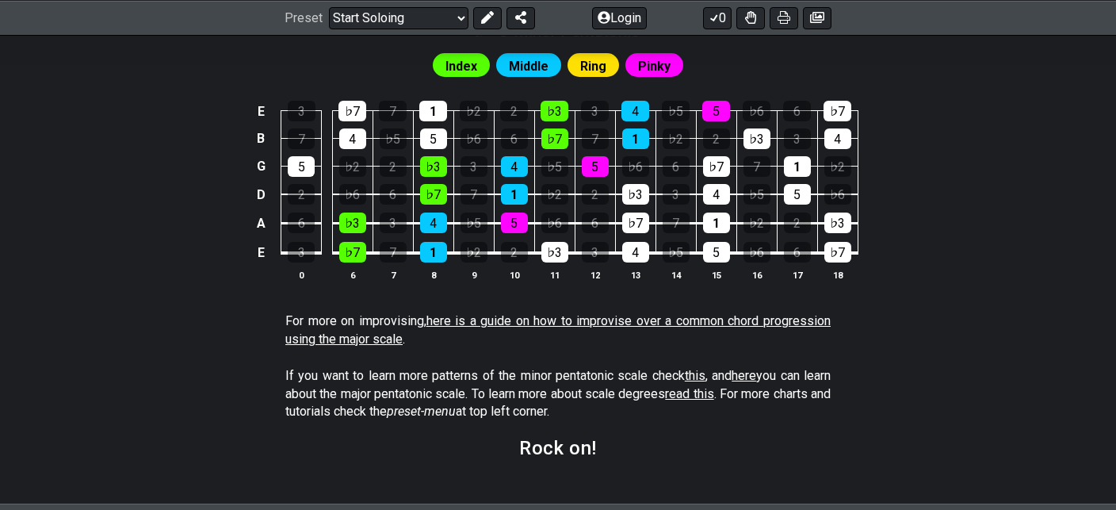
scroll to position [1628, 0]
